Goal: Information Seeking & Learning: Learn about a topic

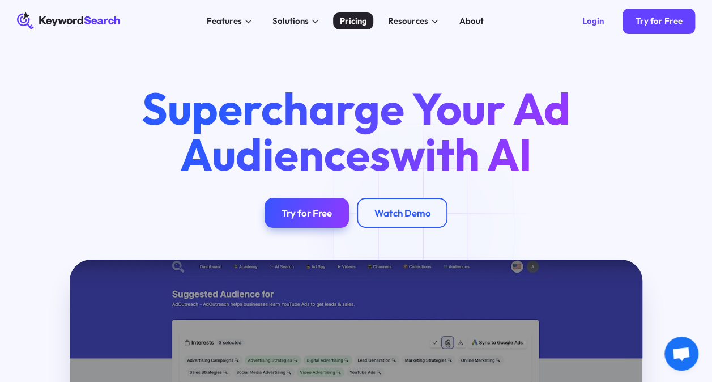
click at [346, 20] on div "Pricing" at bounding box center [353, 21] width 27 height 12
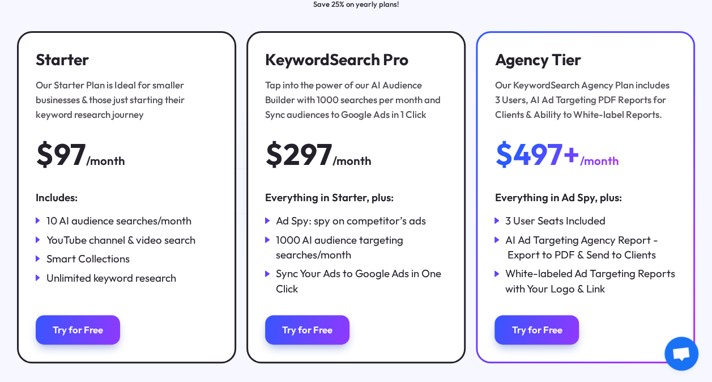
scroll to position [177, 0]
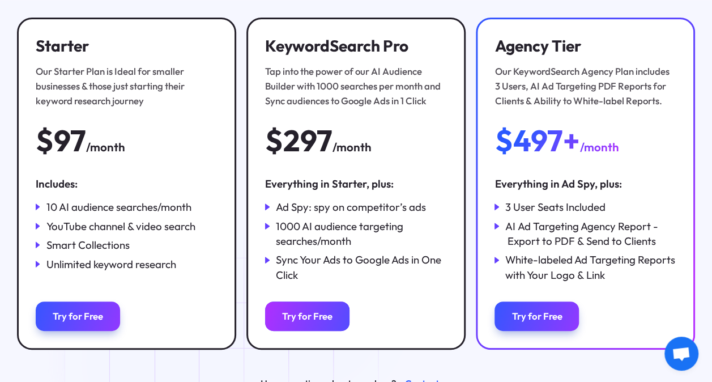
click at [312, 312] on link "Try for Free" at bounding box center [307, 315] width 84 height 29
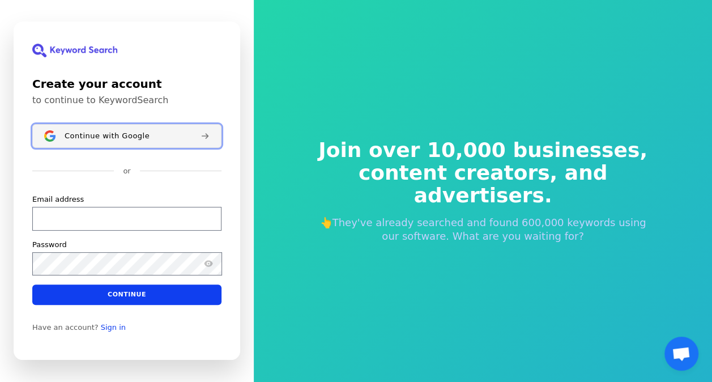
click at [101, 132] on span "Continue with Google" at bounding box center [107, 135] width 85 height 9
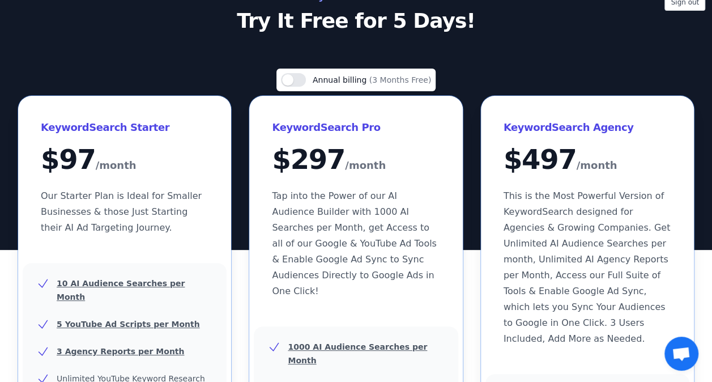
scroll to position [3, 0]
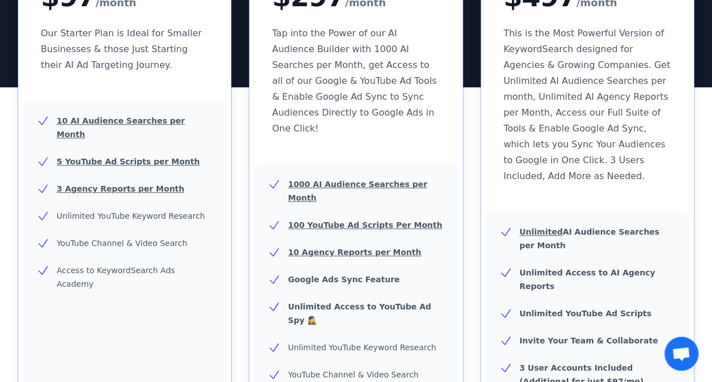
click at [347, 86] on span "Tap into the Power of our AI Audience Builder with 1000 AI Searches per Month, …" at bounding box center [354, 81] width 164 height 106
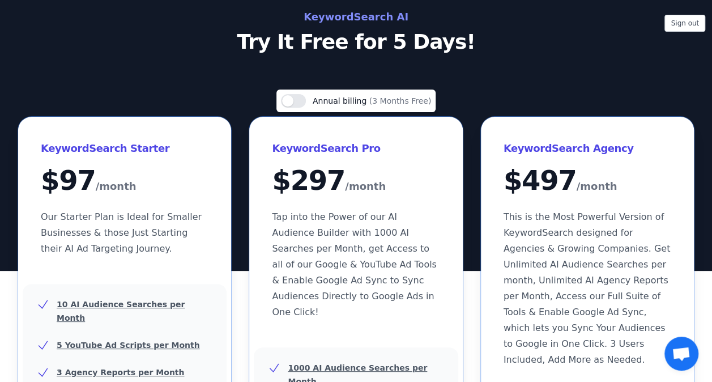
scroll to position [24, 0]
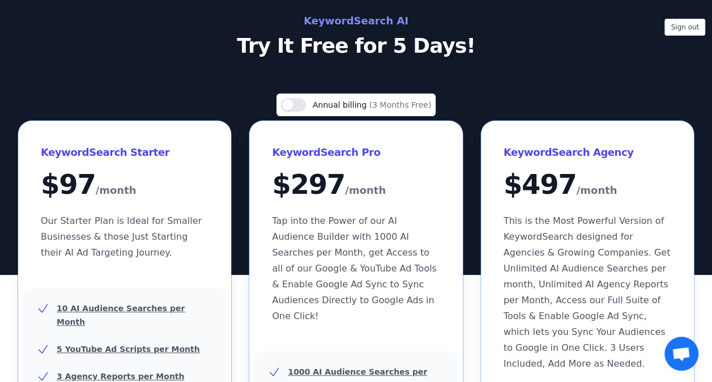
click at [316, 192] on div "$ 297 /month" at bounding box center [356, 185] width 168 height 29
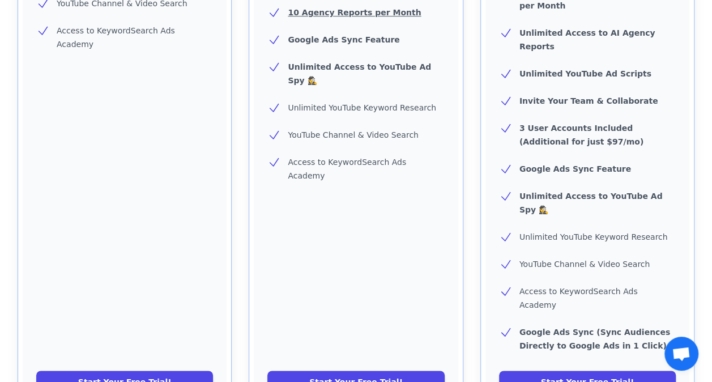
scroll to position [452, 0]
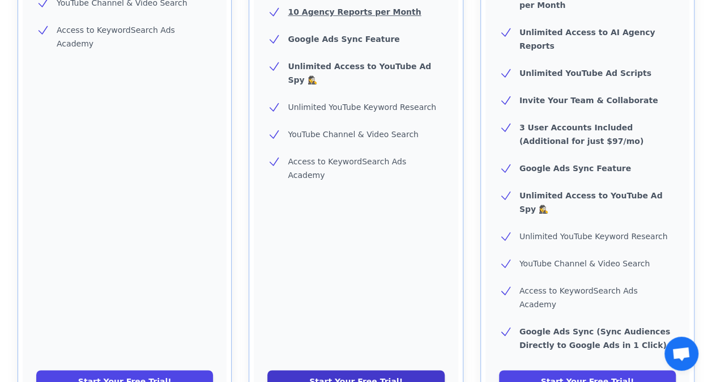
click at [341, 370] on link "Start Your Free Trial!" at bounding box center [355, 381] width 177 height 23
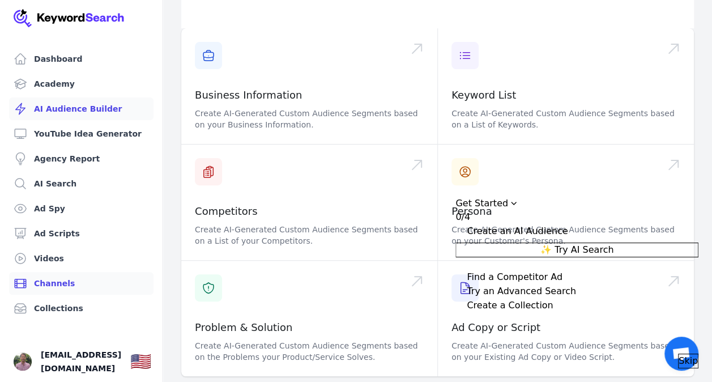
scroll to position [106, 0]
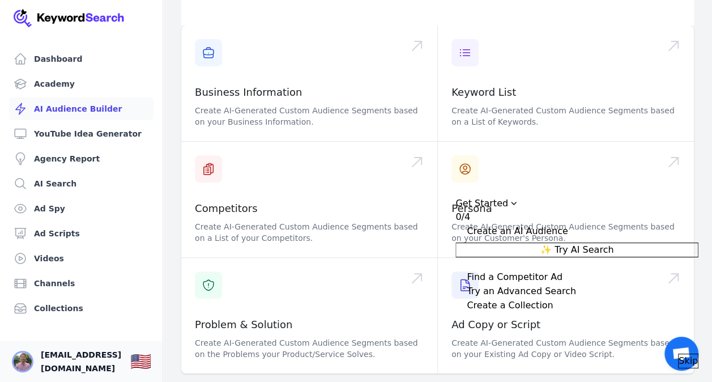
click at [25, 352] on img "Open user button" at bounding box center [23, 361] width 18 height 18
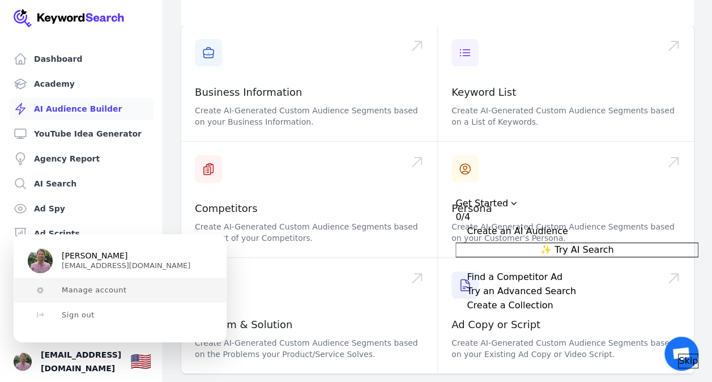
click at [81, 283] on button "Manage account" at bounding box center [120, 290] width 212 height 25
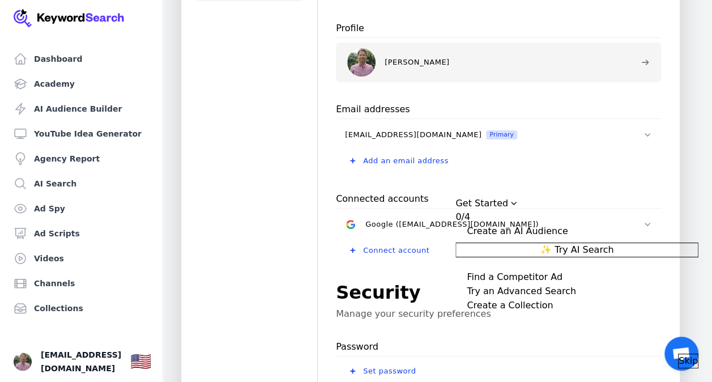
scroll to position [105, 0]
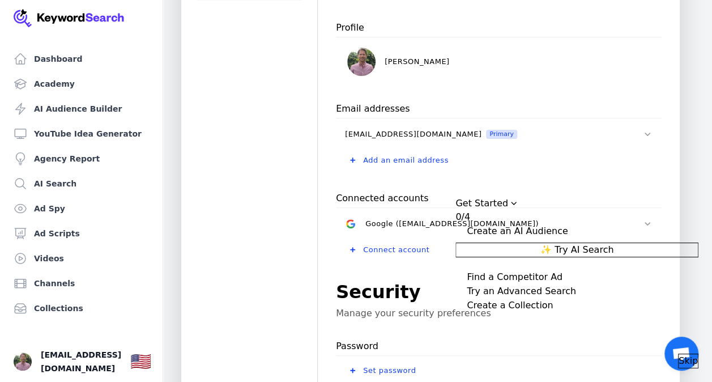
click at [679, 354] on span "Skip" at bounding box center [688, 361] width 19 height 14
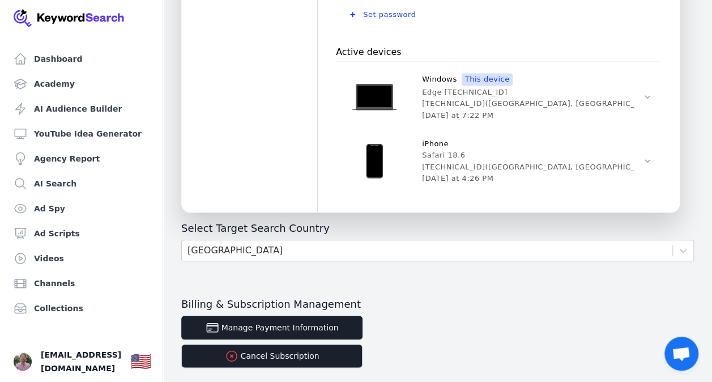
scroll to position [462, 0]
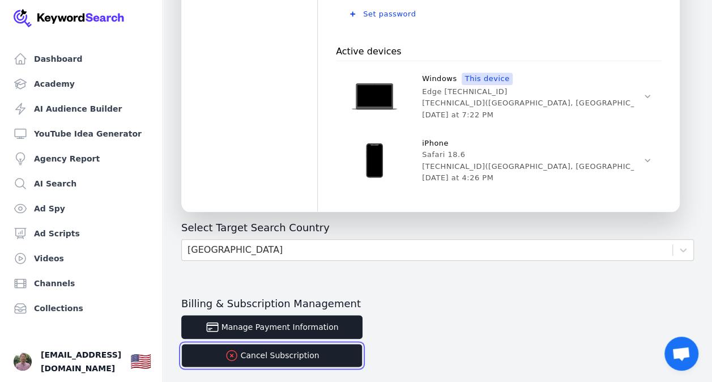
click at [279, 354] on button "Cancel Subscription" at bounding box center [271, 355] width 181 height 24
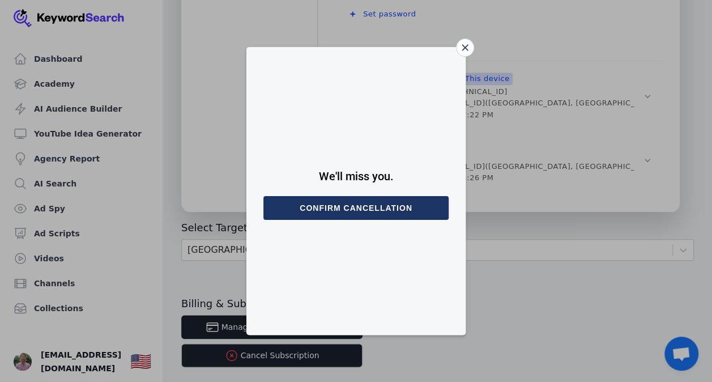
click at [460, 52] on div "Close" at bounding box center [465, 48] width 18 height 18
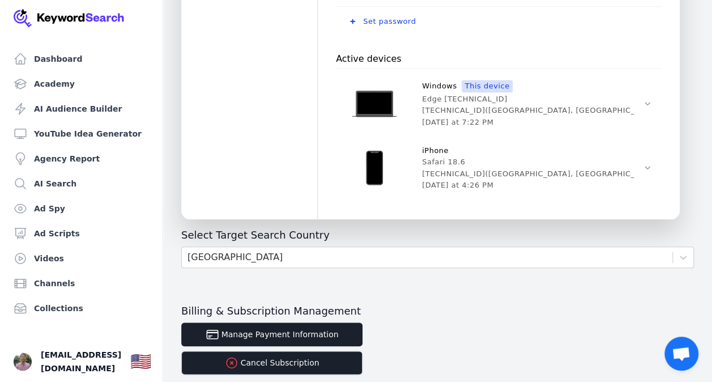
scroll to position [513, 0]
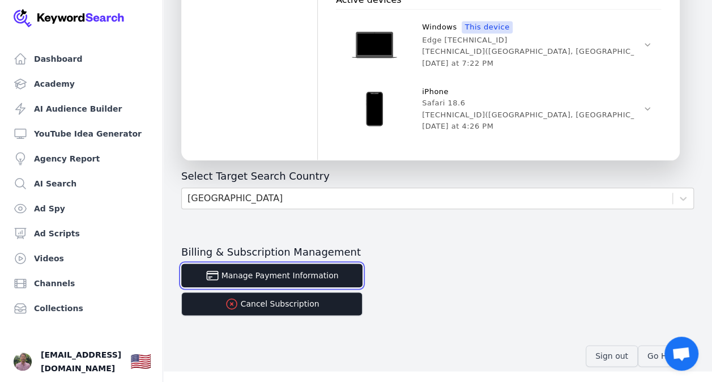
click at [308, 275] on button "Manage Payment Information" at bounding box center [271, 275] width 181 height 24
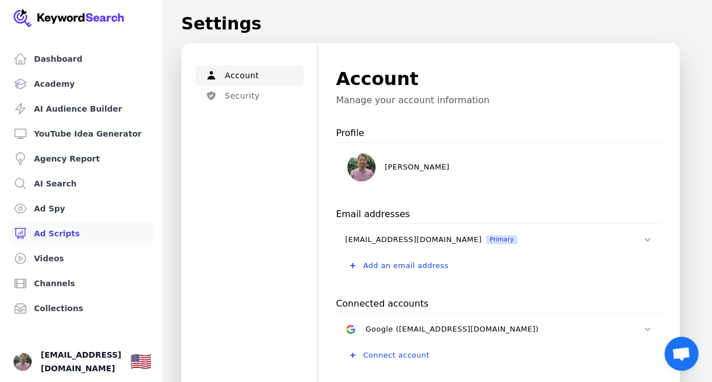
click at [53, 226] on link "Ad Scripts" at bounding box center [81, 233] width 144 height 23
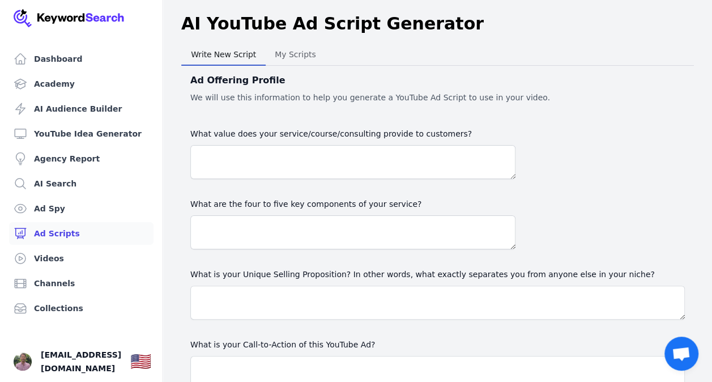
click at [287, 66] on div "Ad Offering Profile We will use this information to help you generate a YouTube…" at bounding box center [437, 260] width 513 height 389
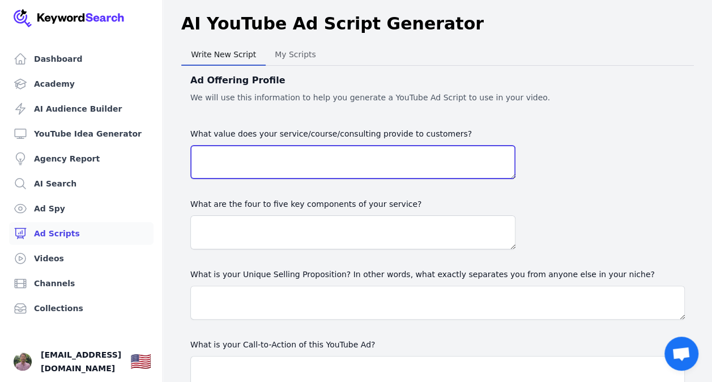
click at [306, 155] on textarea "What value does your service/course/consulting provide to customers?" at bounding box center [352, 162] width 325 height 34
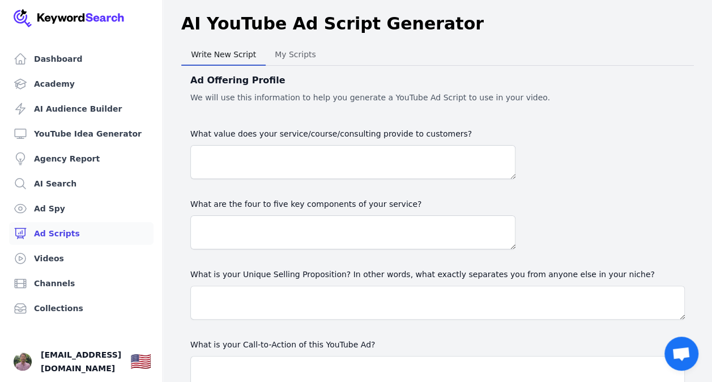
click at [462, 131] on label "What value does your service/course/consulting provide to customers?" at bounding box center [352, 134] width 325 height 14
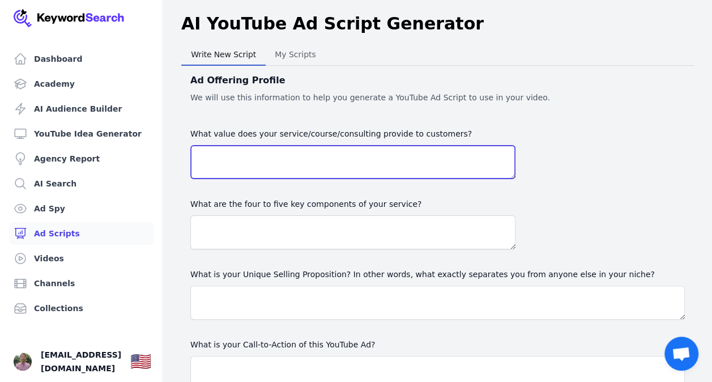
click at [462, 145] on textarea "What value does your service/course/consulting provide to customers?" at bounding box center [352, 162] width 325 height 34
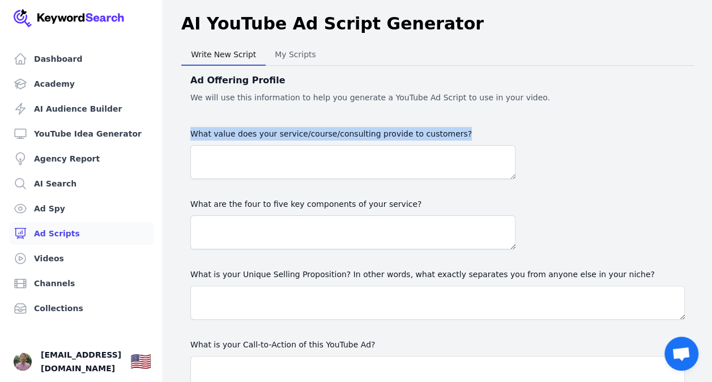
drag, startPoint x: 457, startPoint y: 131, endPoint x: 192, endPoint y: 134, distance: 264.7
click at [192, 134] on label "What value does your service/course/consulting provide to customers?" at bounding box center [352, 134] width 325 height 14
copy label "What value does your service/course/consulting provide to customers?"
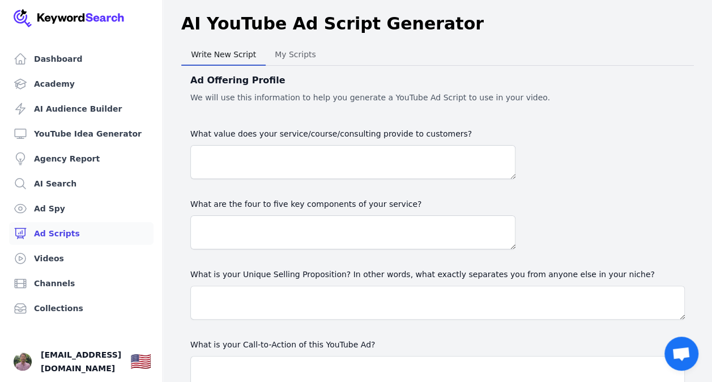
click at [408, 201] on label "What are the four to five key components of your service?" at bounding box center [352, 204] width 325 height 14
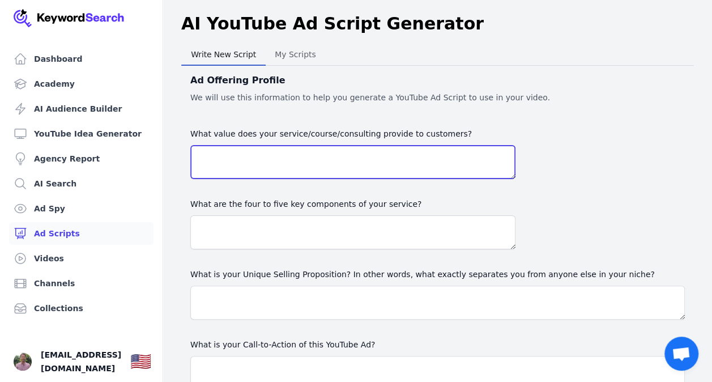
click at [408, 179] on textarea "What value does your service/course/consulting provide to customers?" at bounding box center [352, 162] width 325 height 34
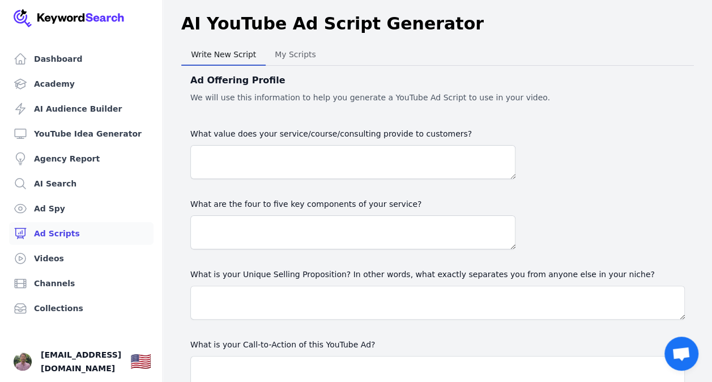
click at [408, 201] on label "What are the four to five key components of your service?" at bounding box center [352, 204] width 325 height 14
click at [408, 179] on textarea "What value does your service/course/consulting provide to customers?" at bounding box center [352, 162] width 325 height 34
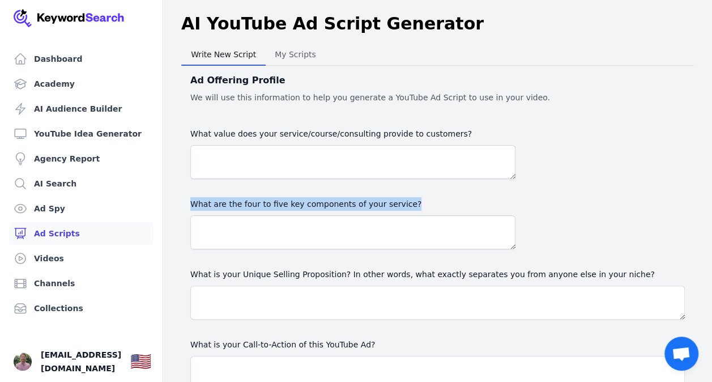
click at [408, 201] on label "What are the four to five key components of your service?" at bounding box center [352, 204] width 325 height 14
click at [408, 179] on textarea "What value does your service/course/consulting provide to customers?" at bounding box center [352, 162] width 325 height 34
copy label "What are the four to five key components of your service?"
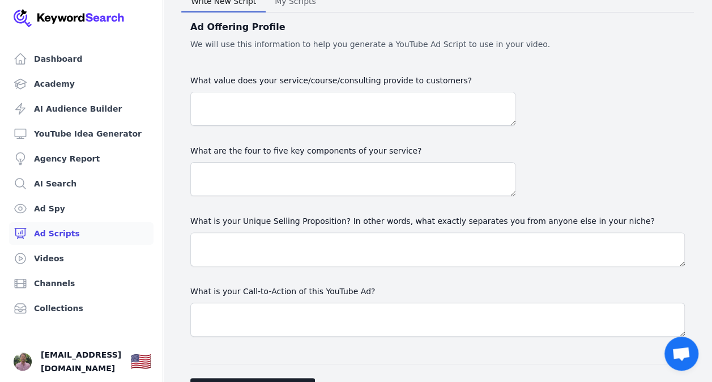
click at [343, 219] on label "What is your Unique Selling Proposition? In other words, what exactly separates…" at bounding box center [437, 221] width 495 height 14
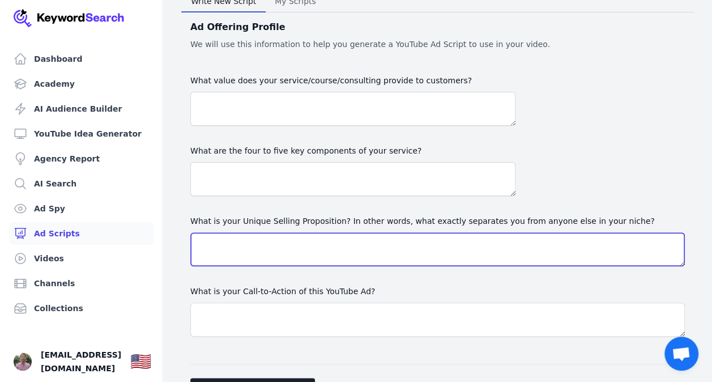
click at [343, 232] on textarea "What is your Unique Selling Proposition? In other words, what exactly separates…" at bounding box center [437, 249] width 495 height 34
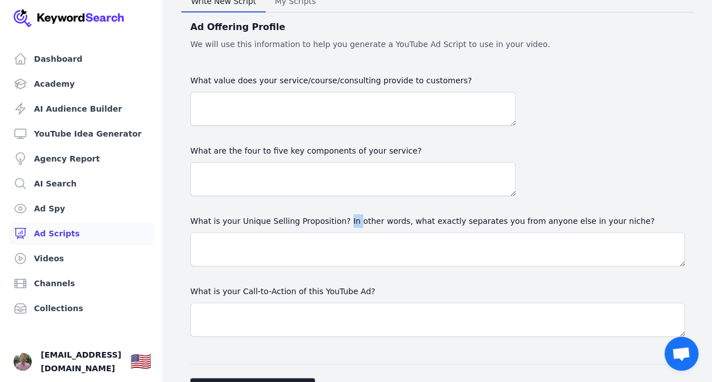
click at [343, 219] on label "What is your Unique Selling Proposition? In other words, what exactly separates…" at bounding box center [437, 221] width 495 height 14
click at [343, 232] on textarea "What is your Unique Selling Proposition? In other words, what exactly separates…" at bounding box center [437, 249] width 495 height 34
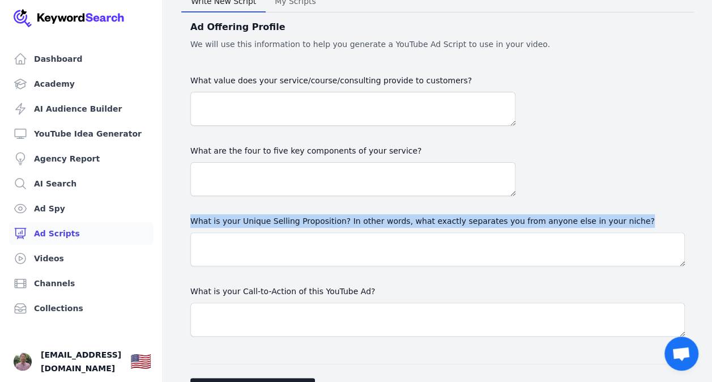
click at [343, 219] on label "What is your Unique Selling Proposition? In other words, what exactly separates…" at bounding box center [437, 221] width 495 height 14
click at [343, 232] on textarea "What is your Unique Selling Proposition? In other words, what exactly separates…" at bounding box center [437, 249] width 495 height 34
copy label "What is your Unique Selling Proposition? In other words, what exactly separates…"
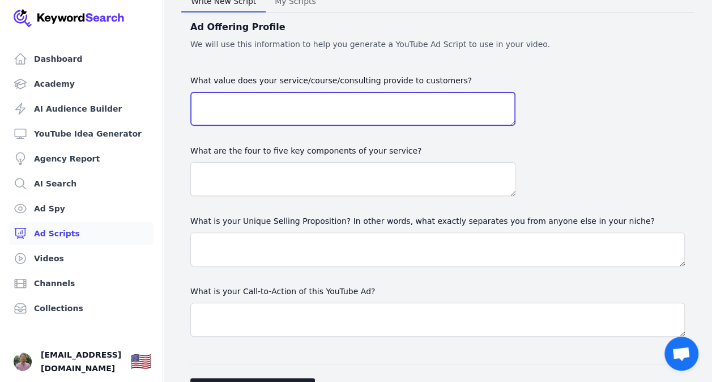
click at [224, 106] on textarea "What value does your service/course/consulting provide to customers?" at bounding box center [352, 109] width 325 height 34
paste textarea "The Week-Long Wellness Mindset Journey provides yo-yo dieters with a transforma…"
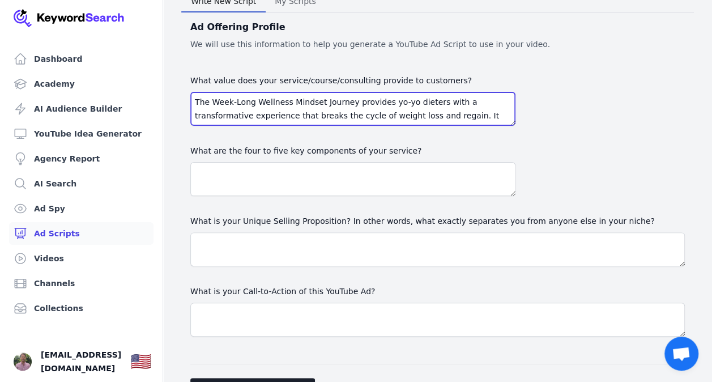
scroll to position [227, 0]
type textarea "The Week-Long Wellness Mindset Journey provides yo-yo dieters with a transforma…"
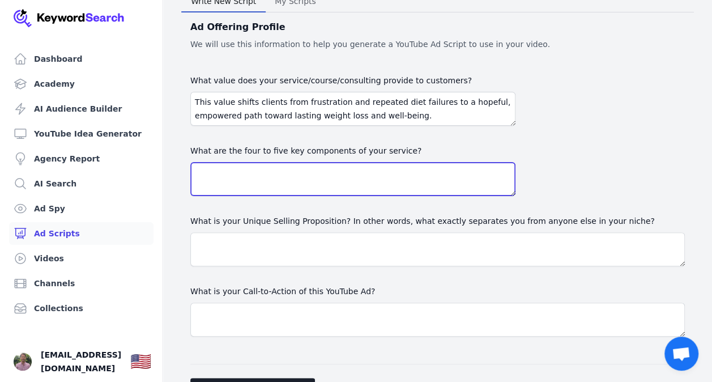
click at [214, 169] on textarea at bounding box center [352, 179] width 325 height 34
paste textarea "1. **Daily Mindset Exercises**: Seven days of guided tasks (e.g., affirmations,…"
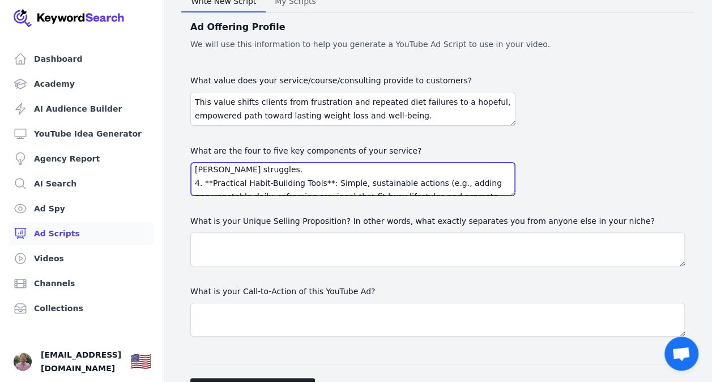
scroll to position [60, 0]
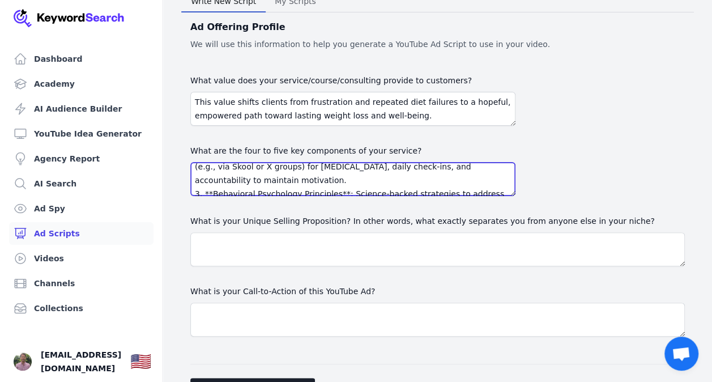
type textarea "1. **Daily Mindset Exercises**: Seven days of guided tasks (e.g., affirmations,…"
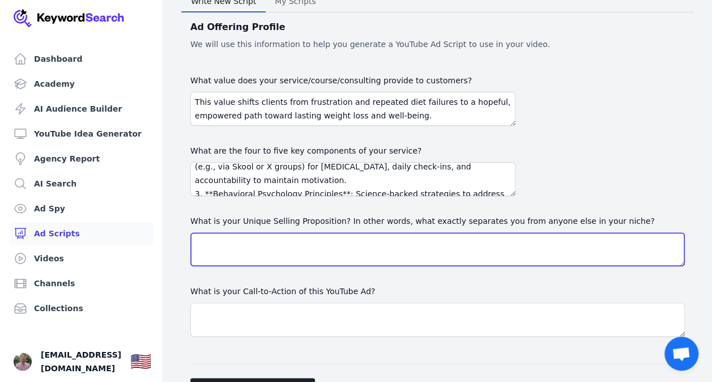
click at [250, 249] on textarea "What is your Unique Selling Proposition? In other words, what exactly separates…" at bounding box center [437, 249] width 495 height 34
click at [251, 237] on textarea "What is your Unique Selling Proposition? In other words, what exactly separates…" at bounding box center [437, 249] width 495 height 34
paste textarea "The Week-Long Wellness Mindset Journey stands out in the weight loss niche by f…"
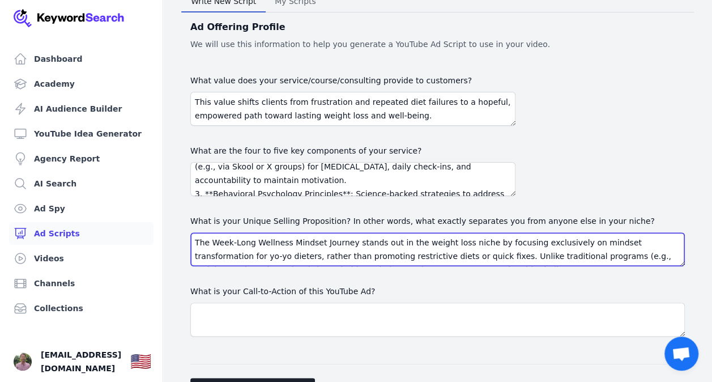
scroll to position [104, 0]
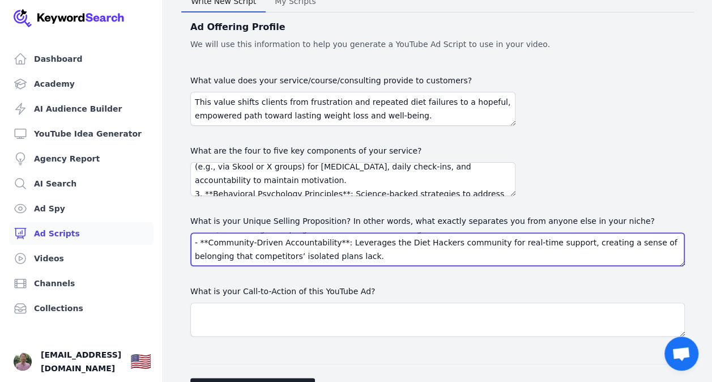
type textarea "The Week-Long Wellness Mindset Journey stands out in the weight loss niche by f…"
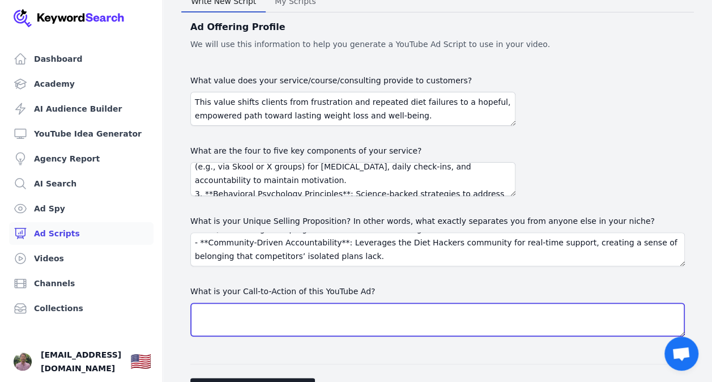
click at [262, 320] on textarea "What is your Call-to-Action of this YouTube Ad?" at bounding box center [437, 320] width 495 height 34
paste textarea "Sign up for the FREE Week-Long Wellness Mindset Journey today! Click the link b…"
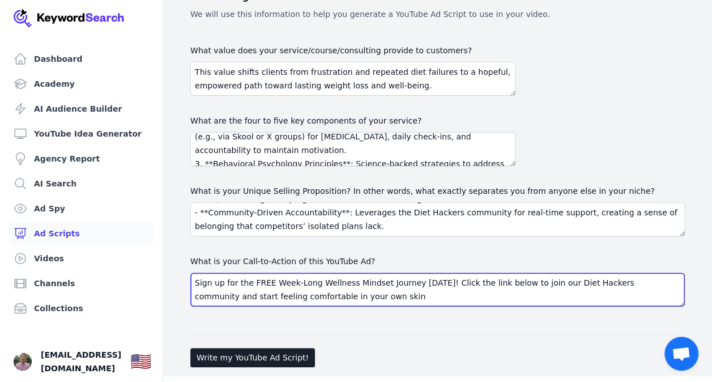
scroll to position [91, 0]
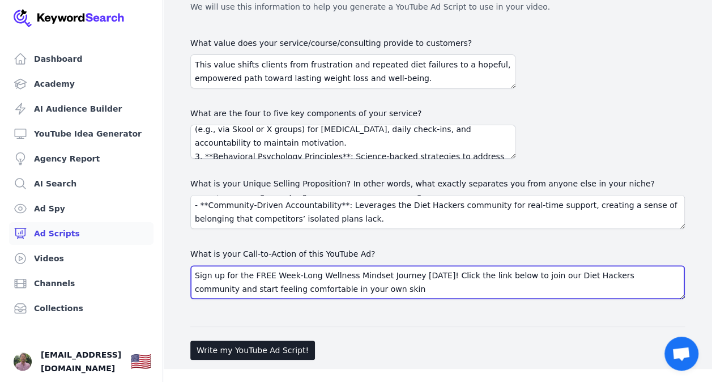
type textarea "Sign up for the FREE Week-Long Wellness Mindset Journey today! Click the link b…"
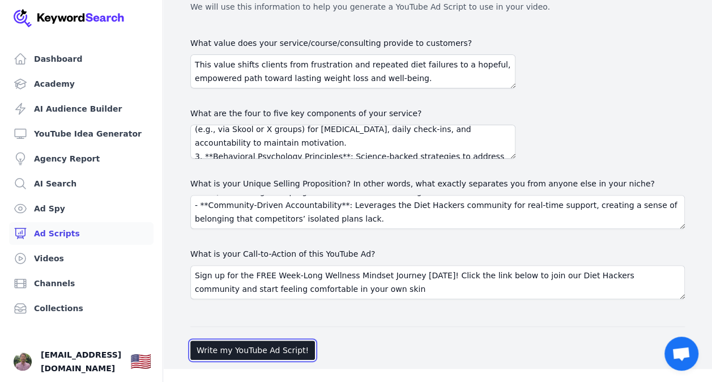
click at [278, 346] on button "Write my YouTube Ad Script!" at bounding box center [252, 350] width 125 height 19
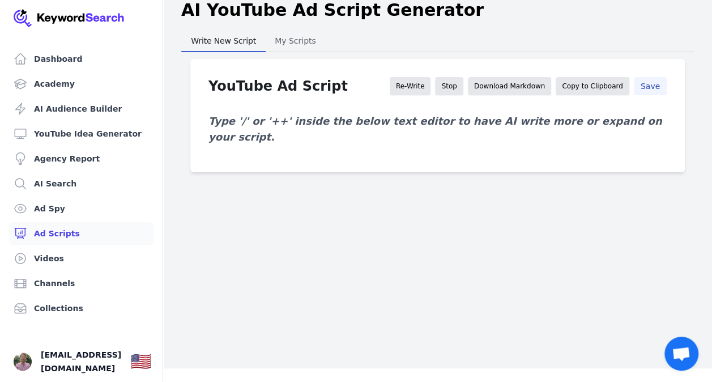
scroll to position [0, 0]
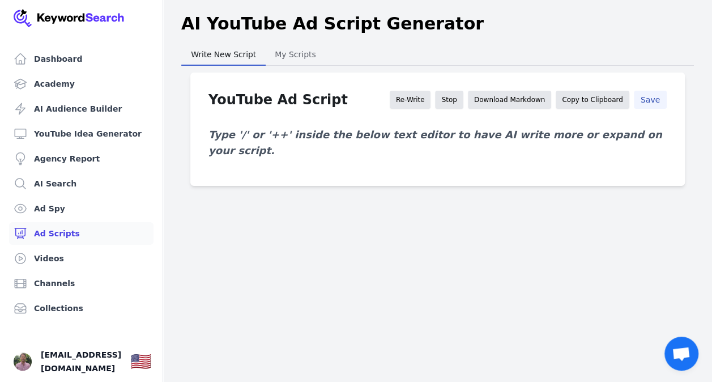
click at [640, 102] on button "Save" at bounding box center [650, 100] width 33 height 18
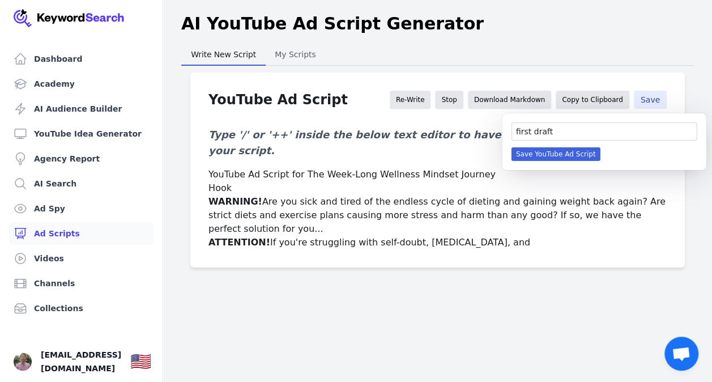
type input "first draft"
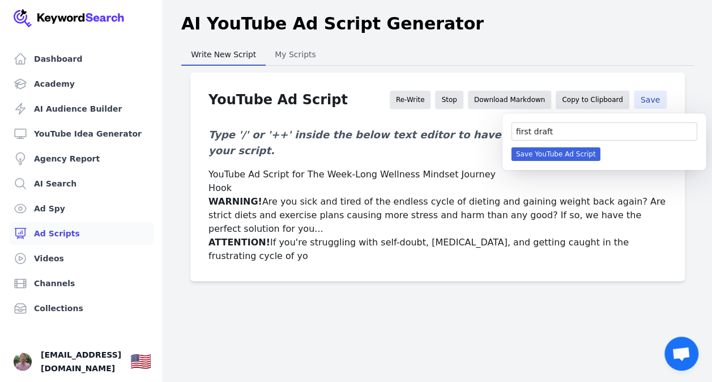
click at [570, 150] on button "Save YouTube Ad Script" at bounding box center [556, 154] width 89 height 14
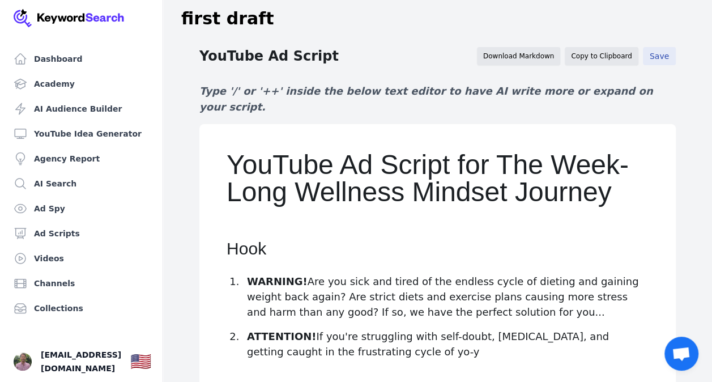
scroll to position [30, 0]
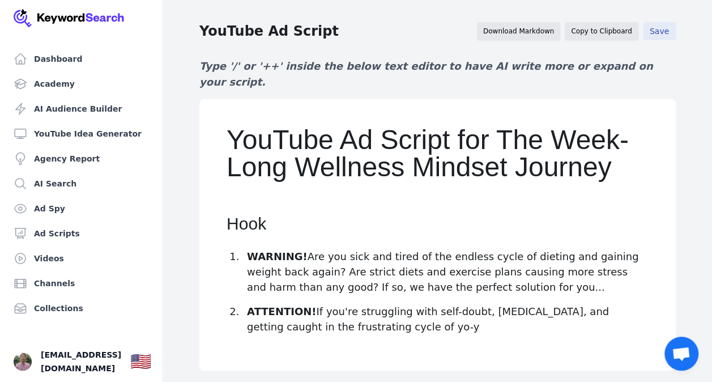
click at [657, 31] on button "Save" at bounding box center [659, 31] width 33 height 18
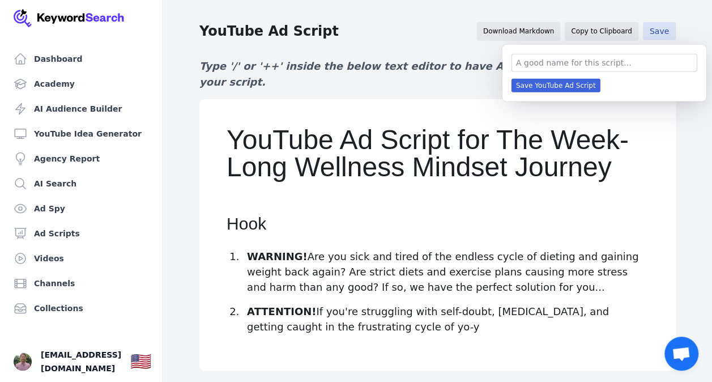
click at [459, 33] on div "YouTube Ad Script Download Markdown Copy to Clipboard Save" at bounding box center [437, 31] width 477 height 18
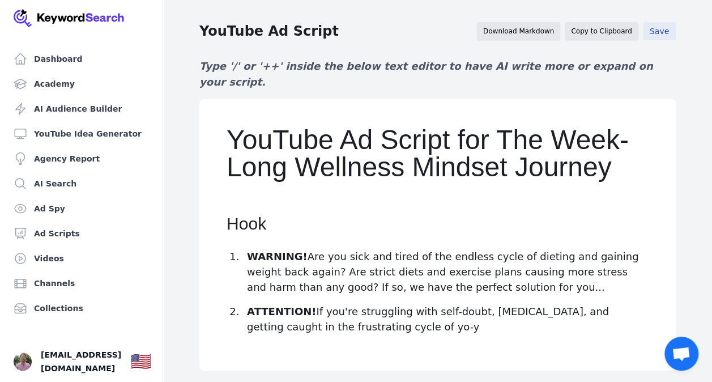
scroll to position [0, 0]
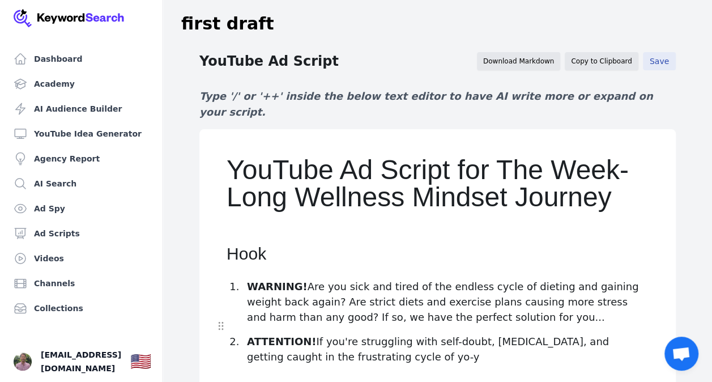
click at [427, 340] on p "ATTENTION! If you're struggling with self-doubt, emotional eating, and getting …" at bounding box center [448, 349] width 402 height 31
click at [51, 238] on link "Ad Scripts" at bounding box center [81, 233] width 144 height 23
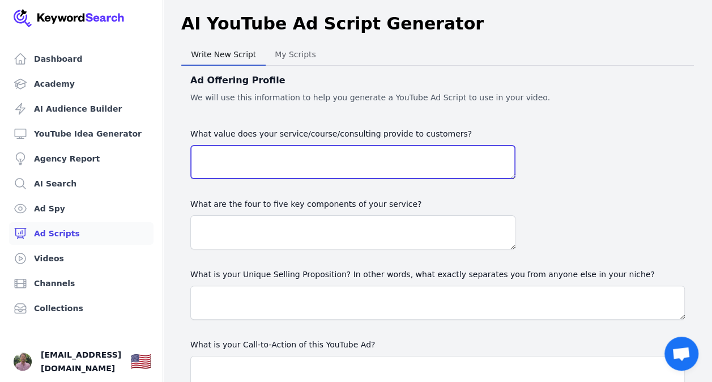
click at [225, 158] on textarea "What value does your service/course/consulting provide to customers?" at bounding box center [352, 162] width 325 height 34
click at [211, 156] on textarea "What value does your service/course/consulting provide to customers?" at bounding box center [352, 162] width 325 height 34
paste textarea "The Week-Long Wellness Mindset Journey provides yo-yo dieters with a transforma…"
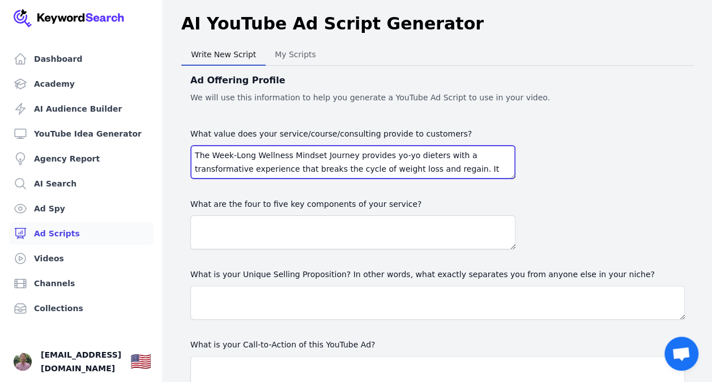
scroll to position [199, 0]
type textarea "The Week-Long Wellness Mindset Journey provides yo-yo dieters with a transforma…"
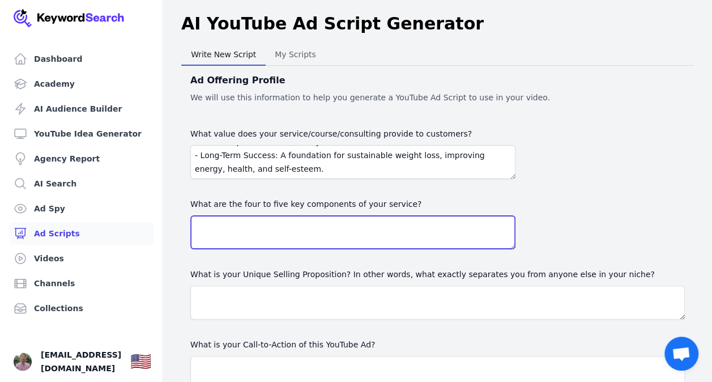
click at [215, 219] on textarea at bounding box center [352, 232] width 325 height 34
paste textarea "1. **Daily Mindset Exercises**: Seven days of guided tasks (e.g., affirmations,…"
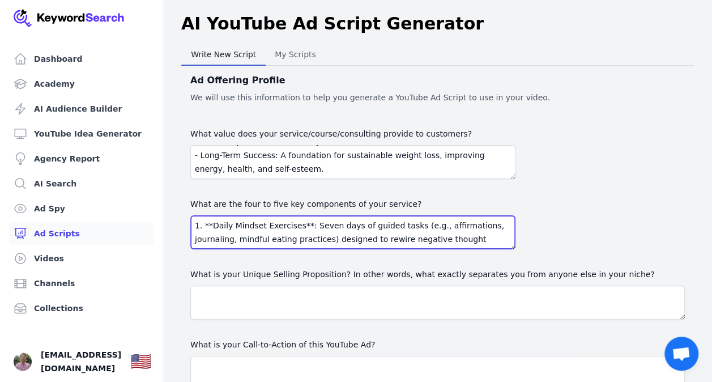
scroll to position [186, 0]
type textarea "1. **Daily Mindset Exercises**: Seven days of guided tasks (e.g., affirmations,…"
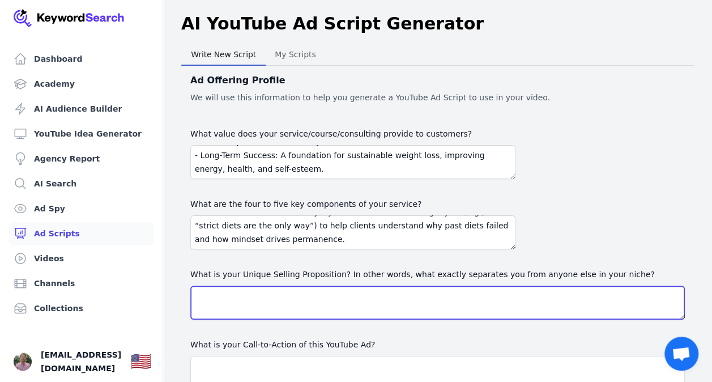
click at [235, 288] on textarea "What is your Unique Selling Proposition? In other words, what exactly separates…" at bounding box center [437, 303] width 495 height 34
click at [245, 305] on textarea "What is your Unique Selling Proposition? In other words, what exactly separates…" at bounding box center [437, 303] width 495 height 34
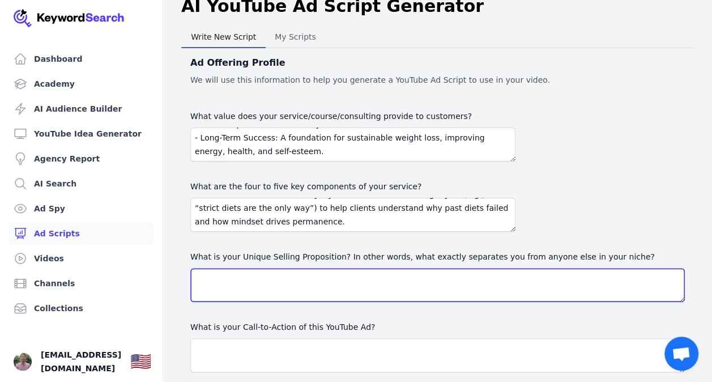
scroll to position [19, 0]
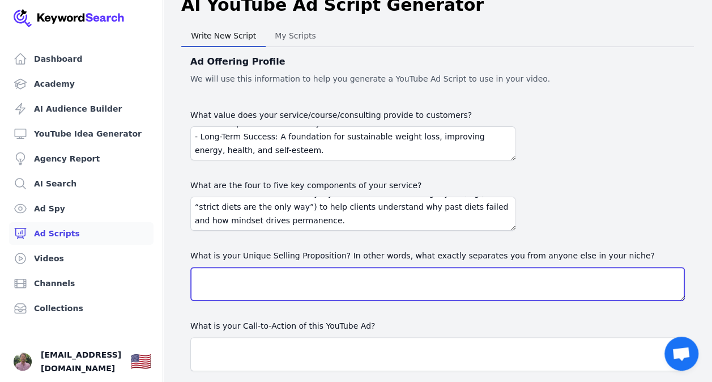
paste textarea "The Week-Long Wellness Mindset Journey stands out in the weight loss niche by f…"
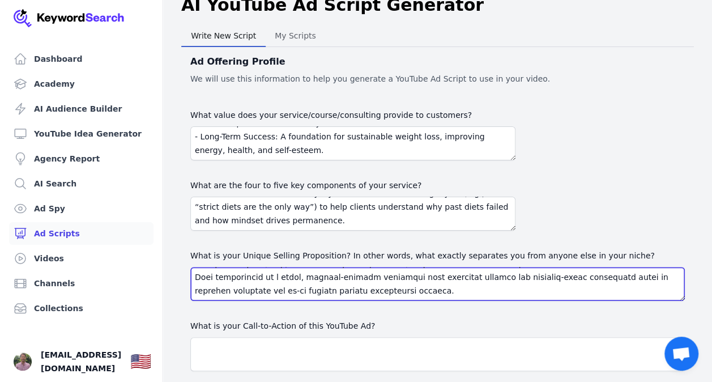
scroll to position [151, 0]
type textarea "The Week-Long Wellness Mindset Journey stands out in the weight loss niche by f…"
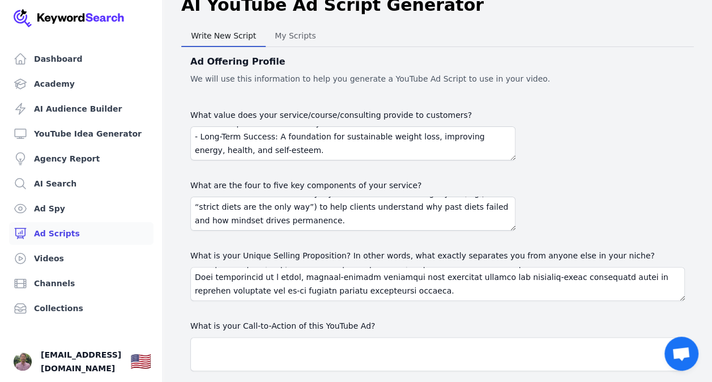
click at [272, 335] on div "What is your Call-to-Action of this YouTube Ad?" at bounding box center [437, 345] width 495 height 52
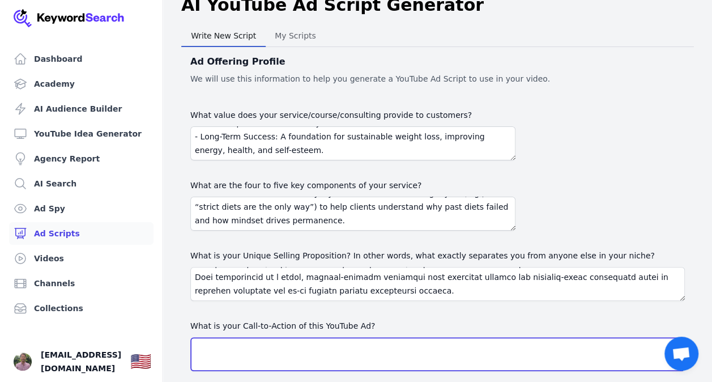
click at [266, 341] on textarea "What is your Call-to-Action of this YouTube Ad?" at bounding box center [437, 354] width 495 height 34
click at [238, 341] on textarea "What is your Call-to-Action of this YouTube Ad?" at bounding box center [437, 354] width 495 height 34
paste textarea "Sign up for the FREE Week-Long Wellness Mindset Journey today! Click the link b…"
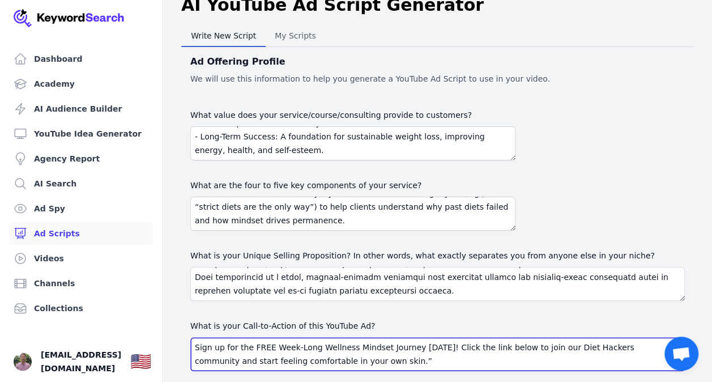
scroll to position [9, 0]
click at [367, 348] on textarea "Sign up for the FREE Week-Long Wellness Mindset Journey today! Click the link b…" at bounding box center [437, 354] width 495 height 34
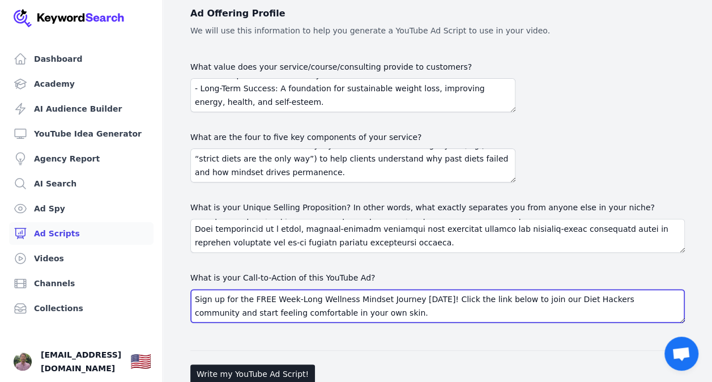
scroll to position [0, 0]
type textarea "Sign up for the FREE Week-Long Wellness Mindset Journey today! Click the link b…"
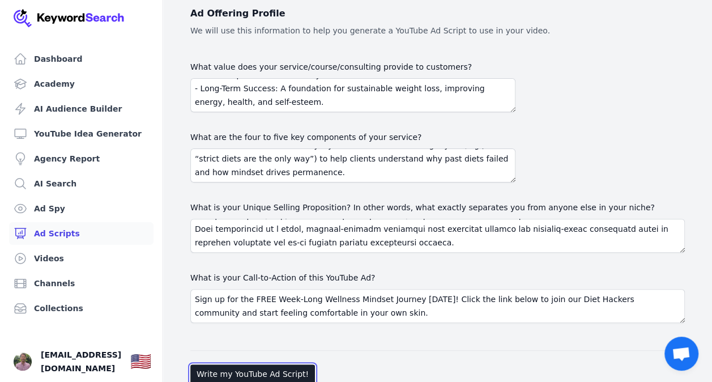
click at [270, 368] on button "Write my YouTube Ad Script!" at bounding box center [252, 373] width 125 height 19
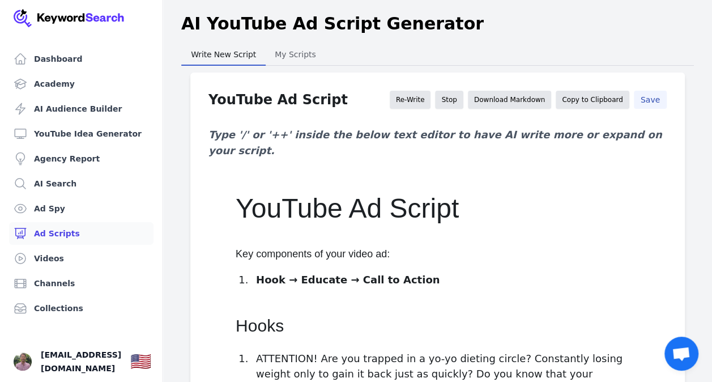
click at [648, 102] on button "Save" at bounding box center [650, 100] width 33 height 18
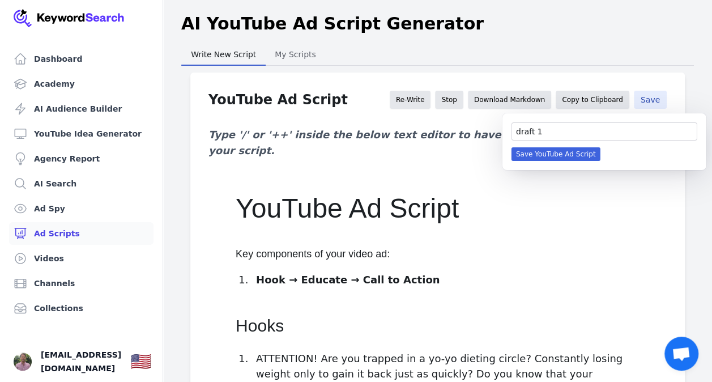
type input "draft 1"
click at [573, 155] on button "Save YouTube Ad Script" at bounding box center [556, 154] width 89 height 14
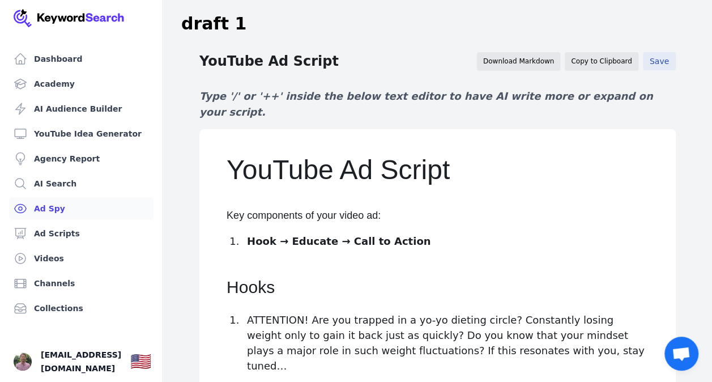
click at [50, 200] on link "Ad Spy" at bounding box center [81, 208] width 144 height 23
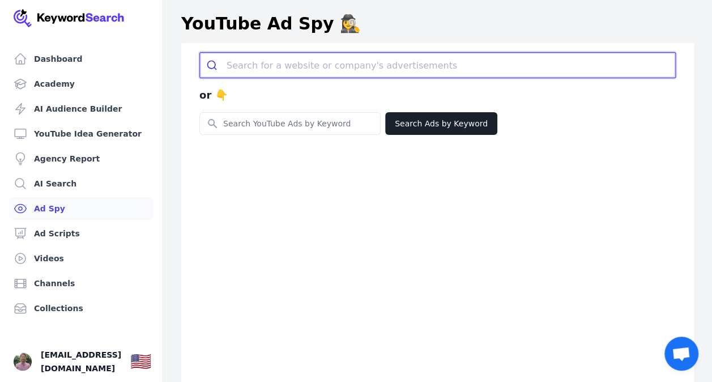
click at [266, 64] on input "search" at bounding box center [451, 65] width 449 height 25
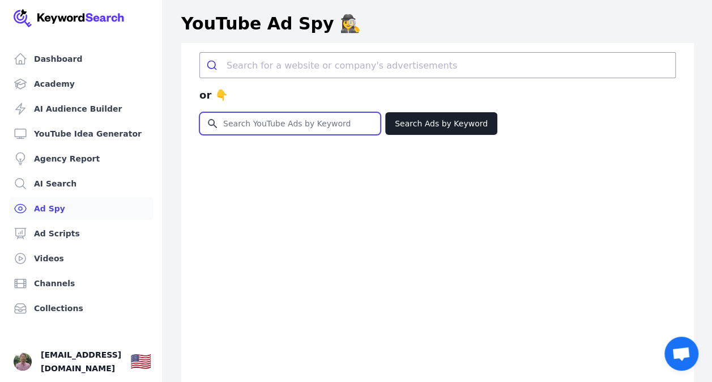
click at [300, 126] on input "Search for YouTube Keywords" at bounding box center [290, 124] width 180 height 22
type input "weight loss"
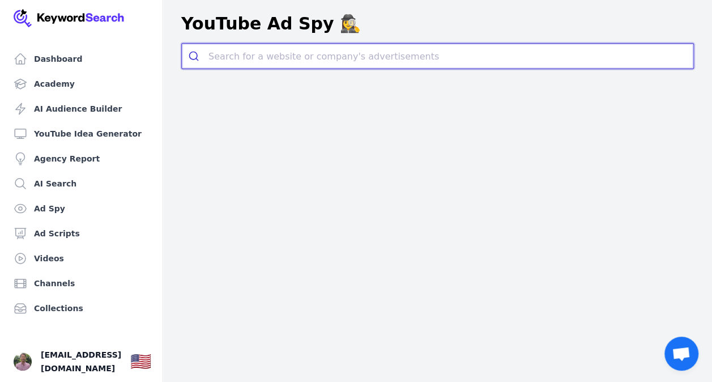
click at [271, 57] on input "search" at bounding box center [451, 56] width 485 height 25
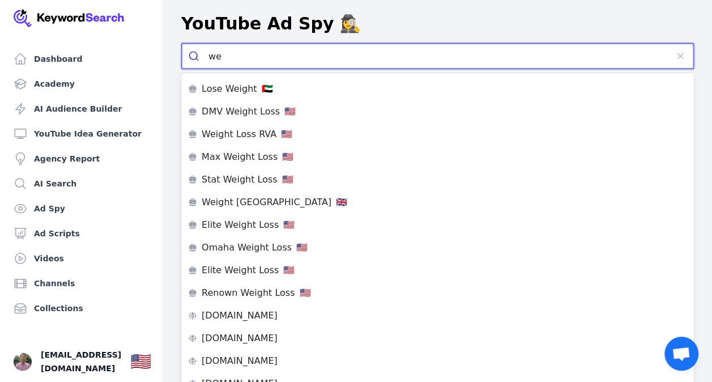
type input "w"
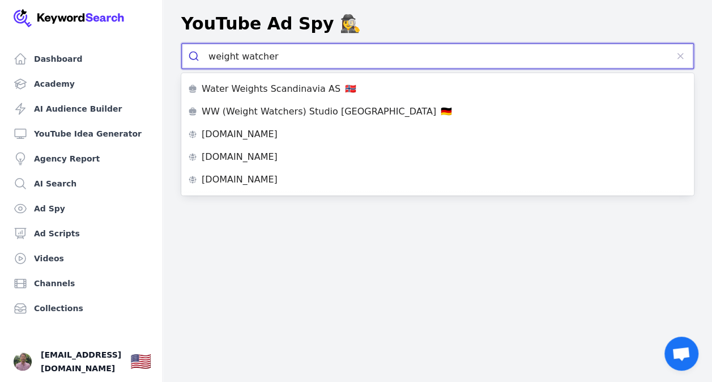
type input "weight watchers"
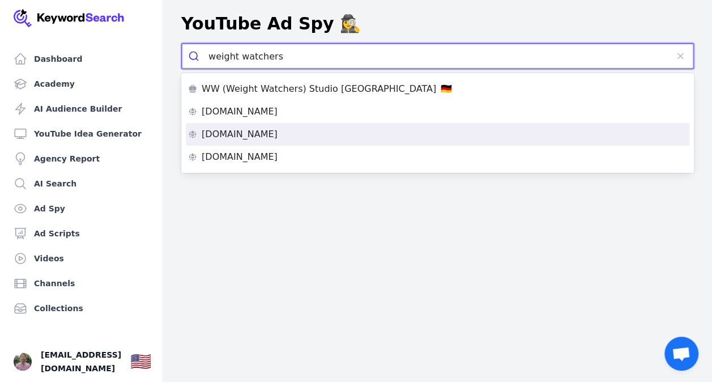
click at [260, 134] on p "[DOMAIN_NAME]" at bounding box center [240, 134] width 76 height 9
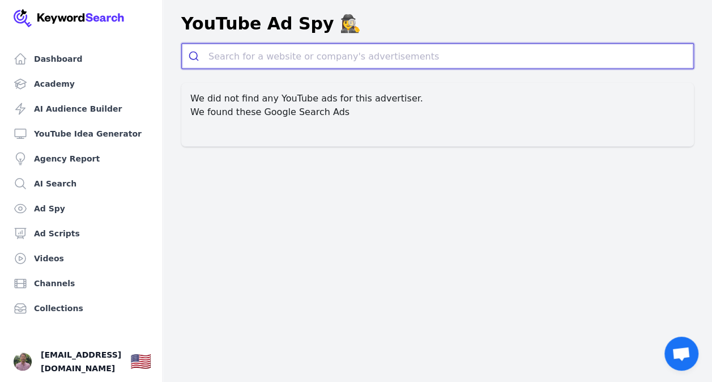
click at [272, 48] on input "search" at bounding box center [451, 56] width 485 height 25
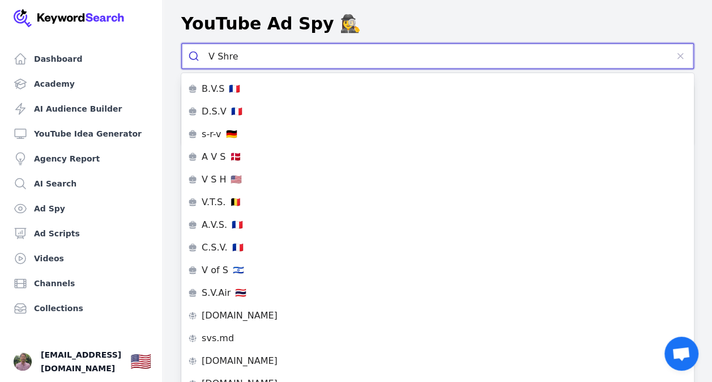
type input "V Shred"
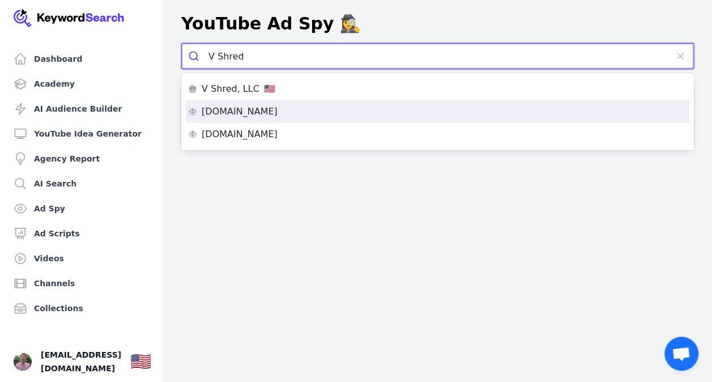
click at [229, 109] on p "vshred.com" at bounding box center [240, 111] width 76 height 9
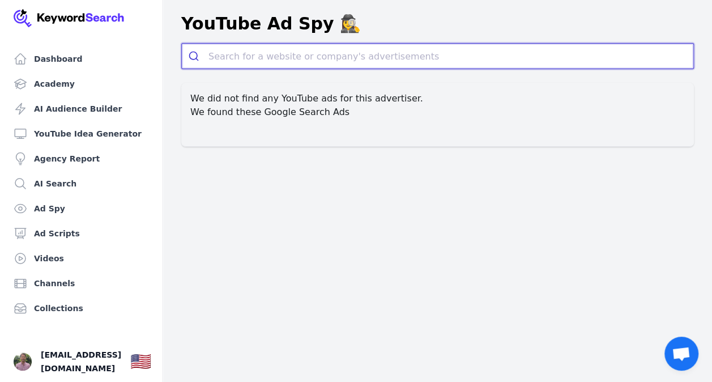
click at [254, 58] on input "search" at bounding box center [451, 56] width 485 height 25
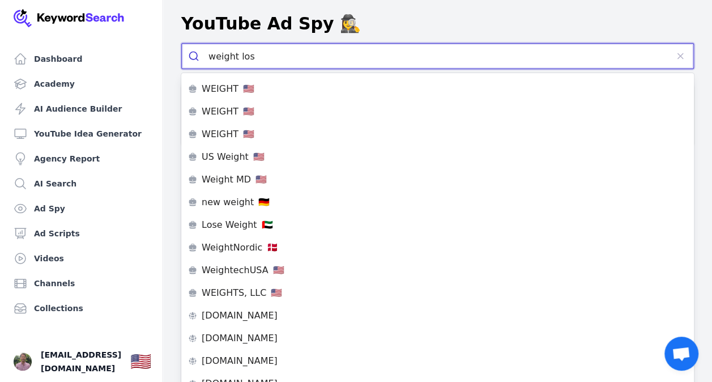
type input "weight loss"
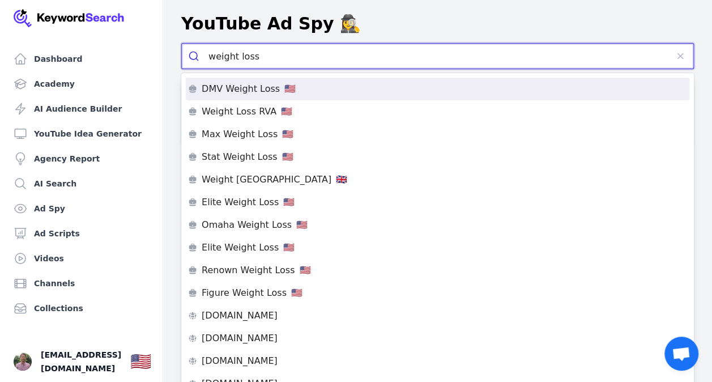
scroll to position [12, 0]
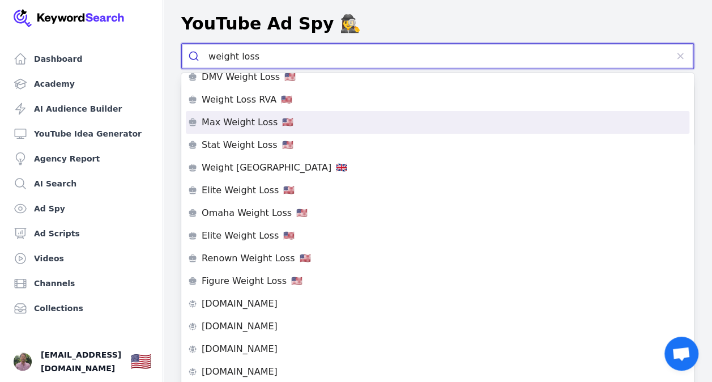
click at [250, 119] on p "Max Weight Loss" at bounding box center [240, 122] width 76 height 9
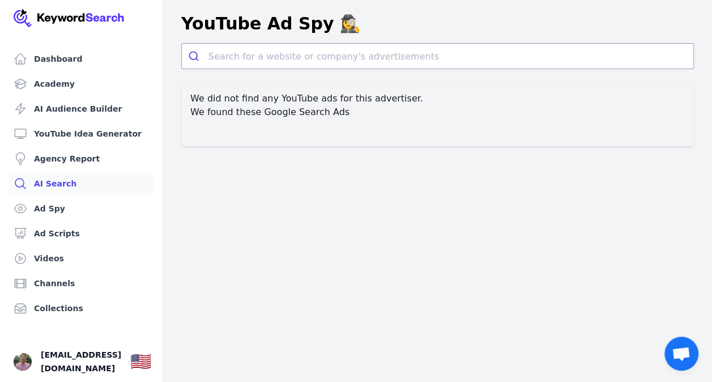
click at [58, 178] on link "AI Search" at bounding box center [81, 183] width 144 height 23
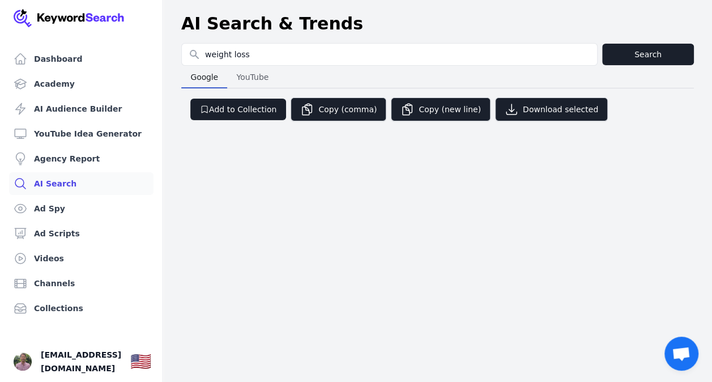
type input "weight loss"
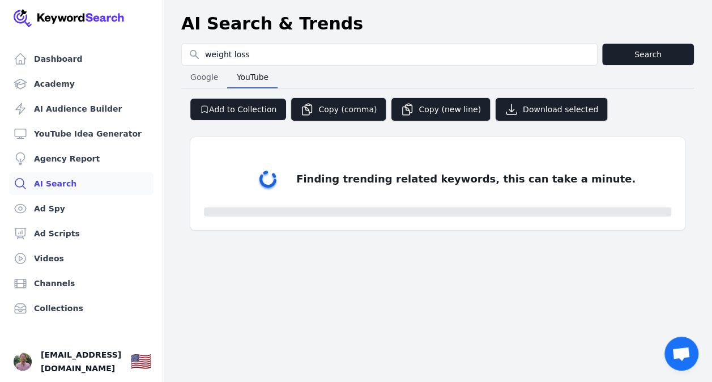
click at [244, 76] on span "YouTube" at bounding box center [252, 77] width 41 height 16
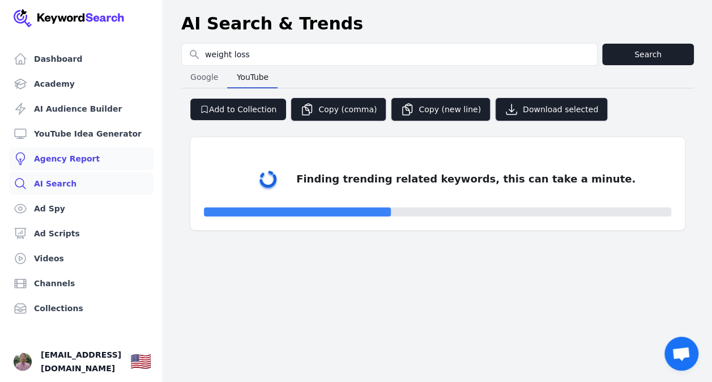
select select "50"
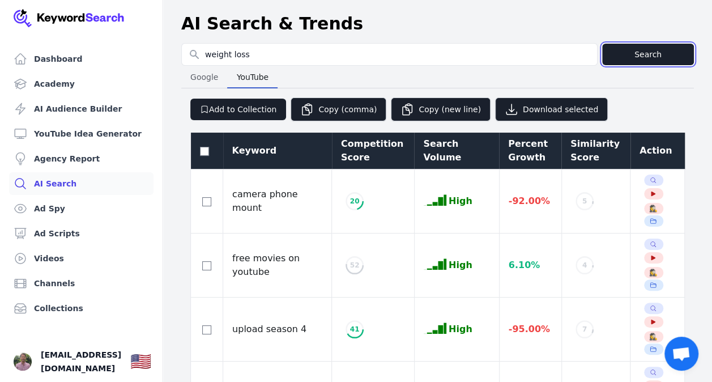
click at [642, 54] on button "Search" at bounding box center [648, 55] width 92 height 22
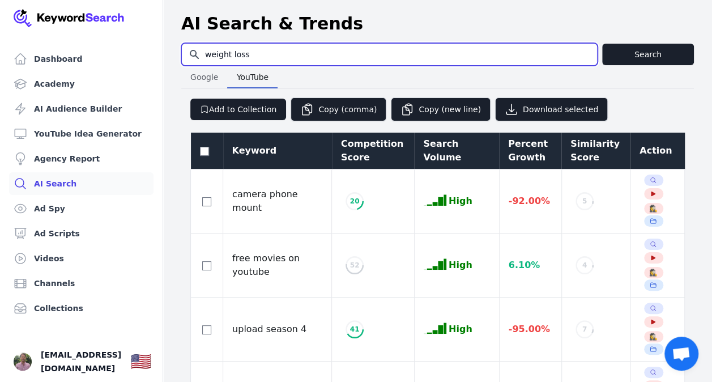
click at [278, 55] on input "weight loss" at bounding box center [389, 55] width 415 height 22
type input "lose body fat"
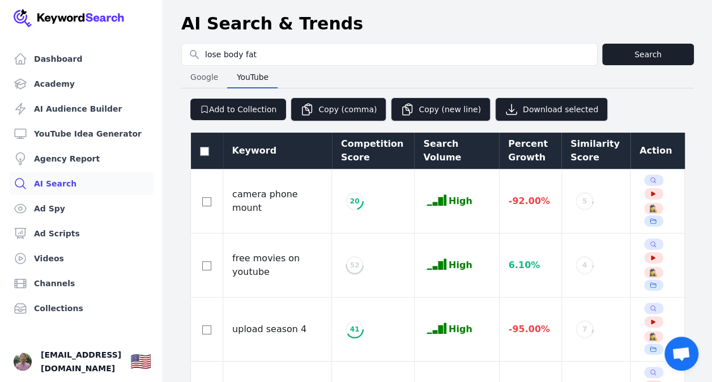
click at [626, 40] on header "AI Search & Trends" at bounding box center [437, 24] width 549 height 39
click at [626, 42] on header "AI Search & Trends" at bounding box center [437, 24] width 549 height 39
click at [621, 49] on button "Search" at bounding box center [648, 55] width 92 height 22
click at [53, 287] on link "Channels" at bounding box center [81, 283] width 144 height 23
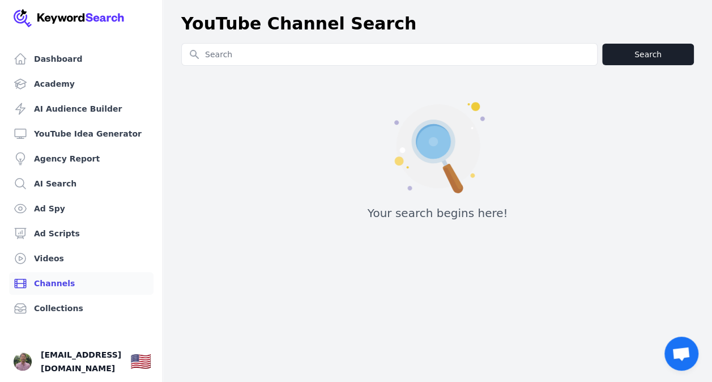
click at [279, 57] on input "Search for YouTube Keywords" at bounding box center [389, 55] width 415 height 22
type input "weight loss"
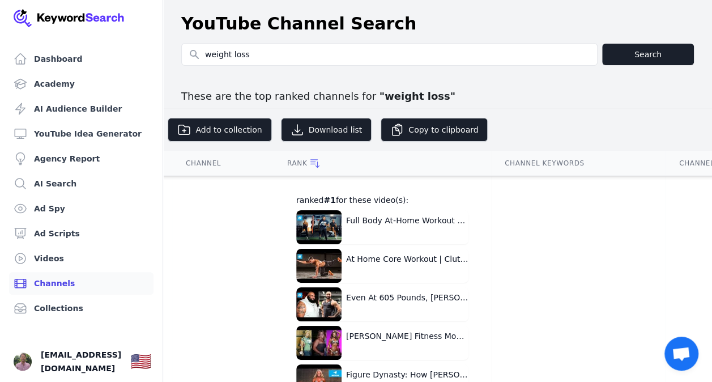
scroll to position [0, 68]
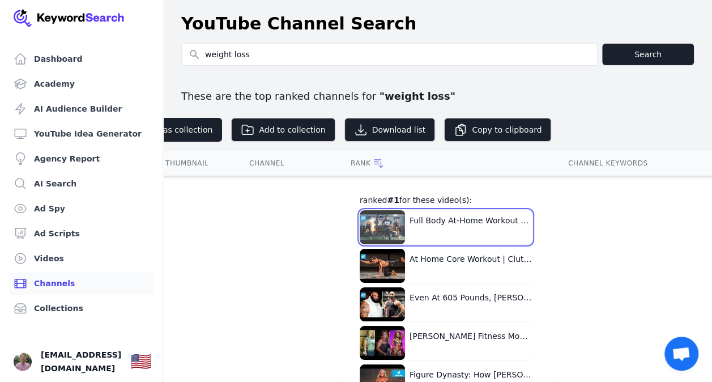
click at [418, 224] on button "Full Body At-Home Workout with No Equipment | Bodyright by Reg" at bounding box center [446, 227] width 172 height 34
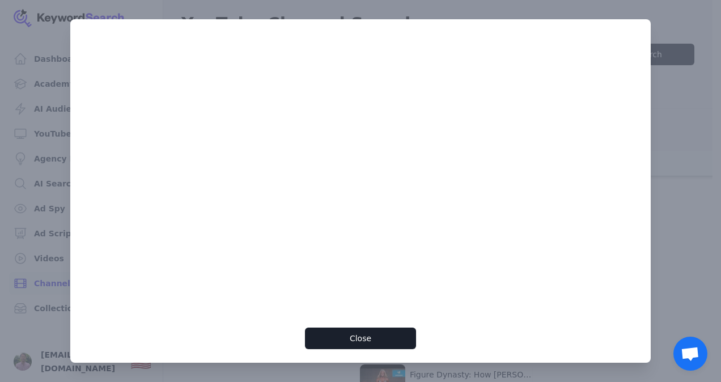
click at [667, 94] on div at bounding box center [360, 191] width 721 height 382
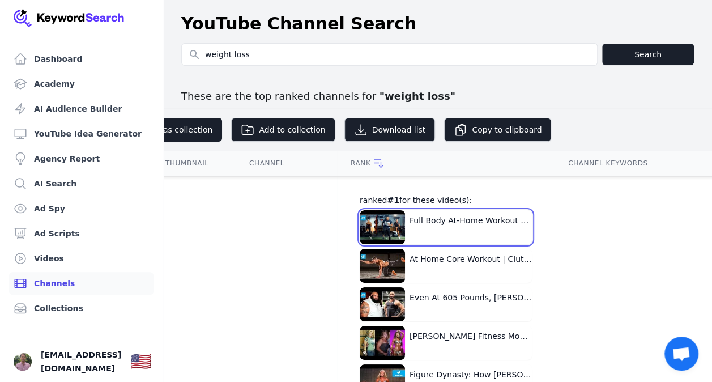
scroll to position [0, 0]
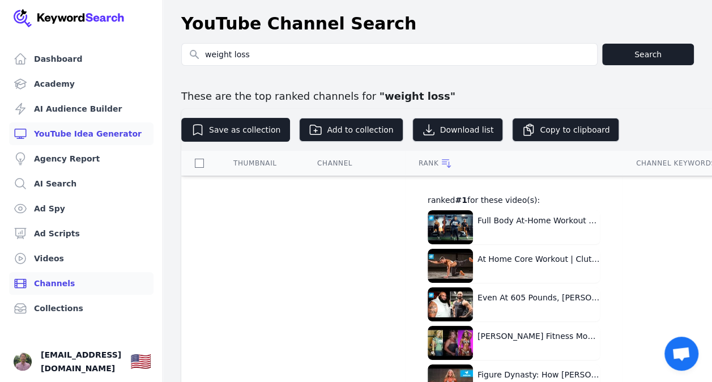
click at [57, 133] on link "YouTube Idea Generator" at bounding box center [81, 133] width 144 height 23
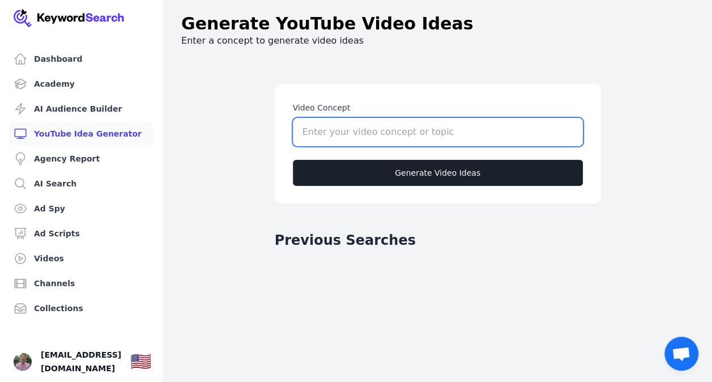
click at [323, 121] on input "Video Concept" at bounding box center [438, 132] width 290 height 28
type input "weight loss"
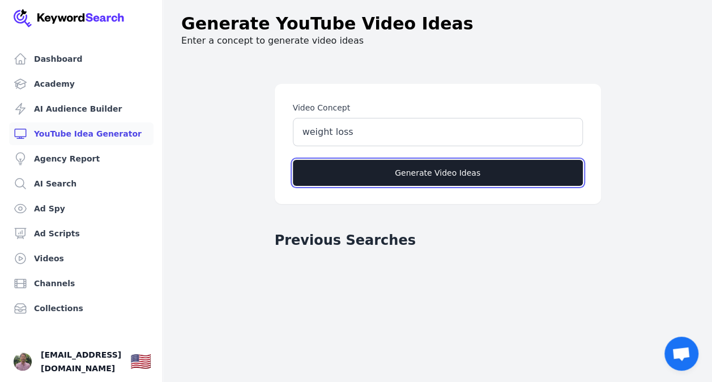
click at [388, 163] on button "Generate Video Ideas" at bounding box center [438, 173] width 290 height 26
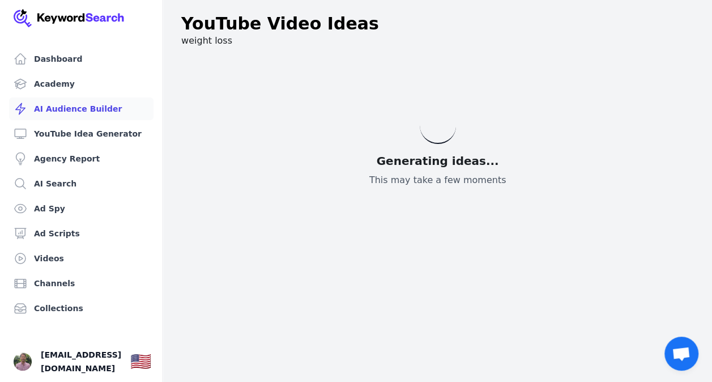
click at [70, 104] on link "AI Audience Builder" at bounding box center [81, 108] width 144 height 23
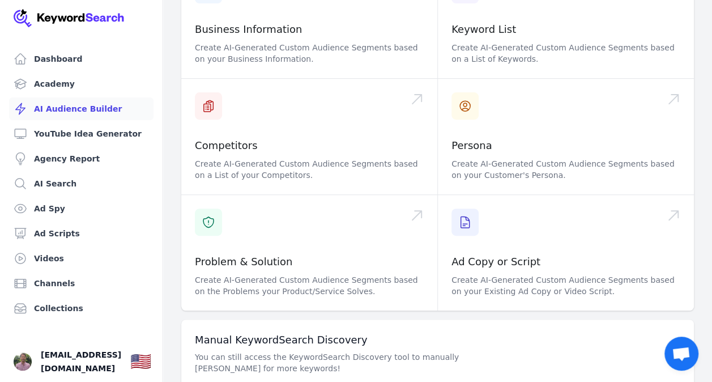
scroll to position [199, 0]
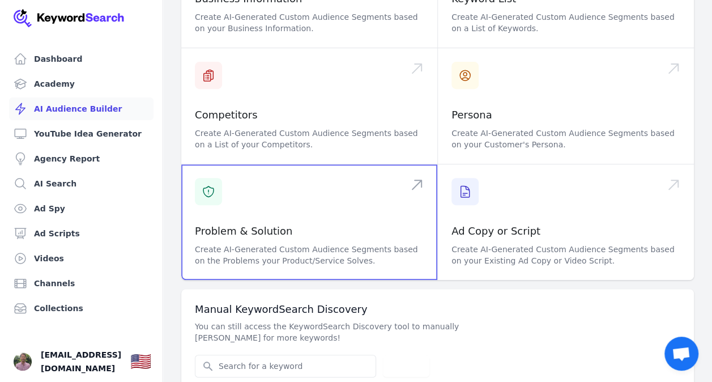
click at [277, 185] on span at bounding box center [309, 222] width 256 height 116
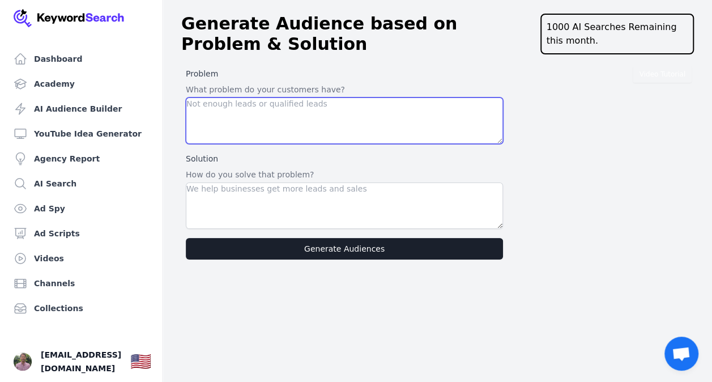
click at [252, 105] on textarea at bounding box center [344, 120] width 317 height 46
type textarea "n"
type textarea "want to lose weight"
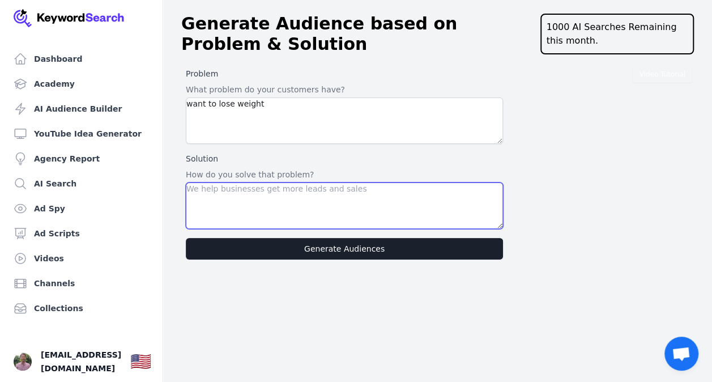
click at [261, 198] on textarea at bounding box center [344, 205] width 317 height 46
type textarea "I"
click at [269, 192] on textarea at bounding box center [344, 205] width 317 height 46
paste textarea "The Week-Long Wellness Mindset Journey provides yo-yo dieters with tools to bre…"
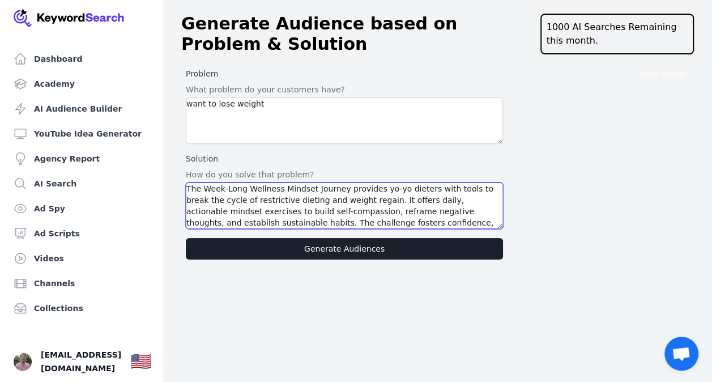
type textarea "The Week-Long Wellness Mindset Journey provides yo-yo dieters with tools to bre…"
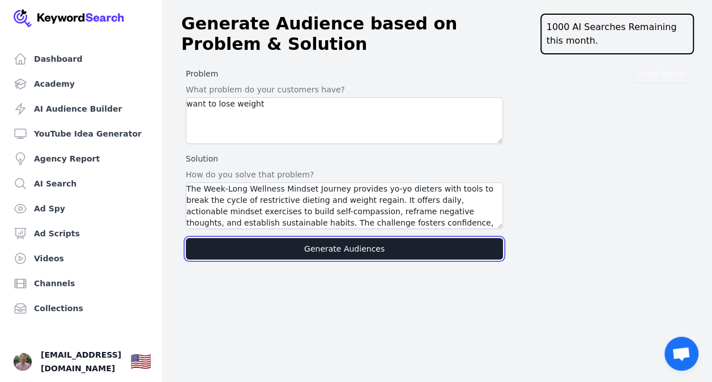
click at [317, 252] on button "Generate Audiences" at bounding box center [344, 249] width 317 height 22
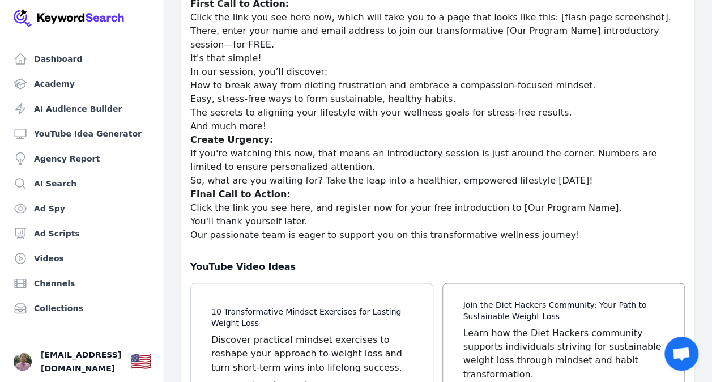
scroll to position [26332, 0]
click at [379, 283] on span at bounding box center [312, 363] width 242 height 161
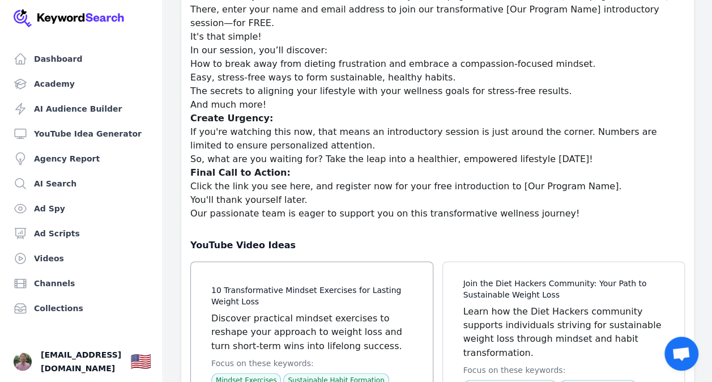
scroll to position [26372, 0]
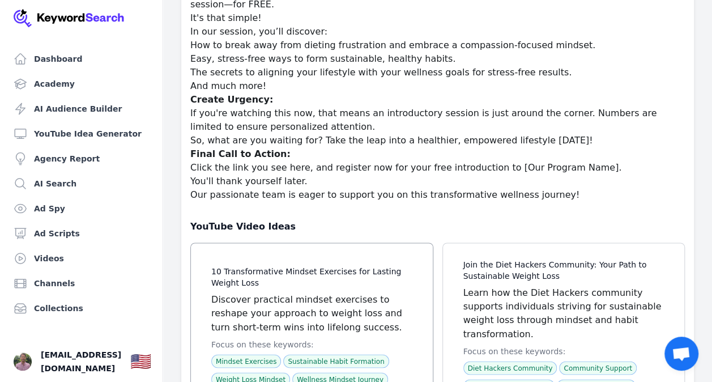
drag, startPoint x: 202, startPoint y: 173, endPoint x: 254, endPoint y: 223, distance: 72.5
click at [254, 243] on span at bounding box center [312, 323] width 242 height 161
click at [209, 243] on span at bounding box center [312, 323] width 242 height 161
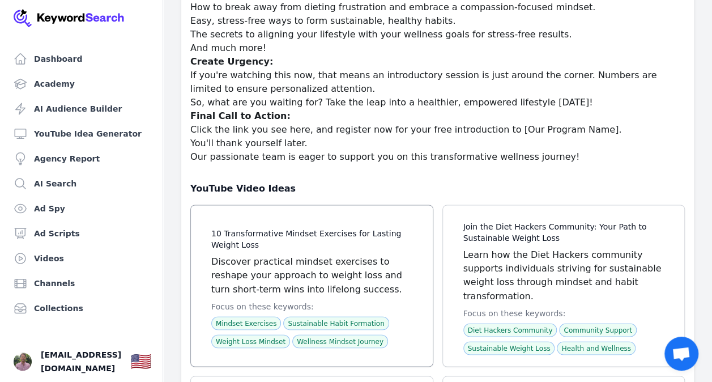
scroll to position [26380, 0]
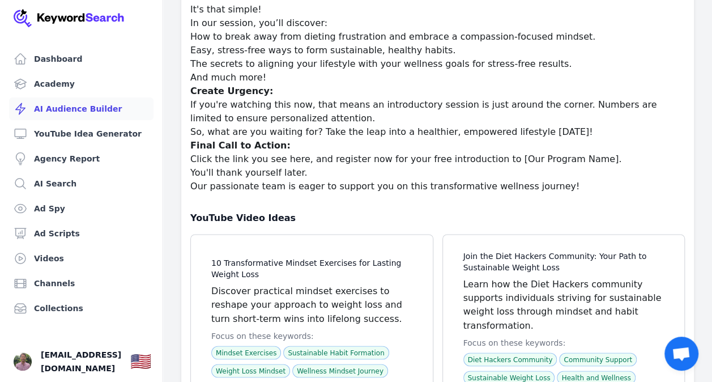
click at [53, 109] on link "AI Audience Builder" at bounding box center [81, 108] width 144 height 23
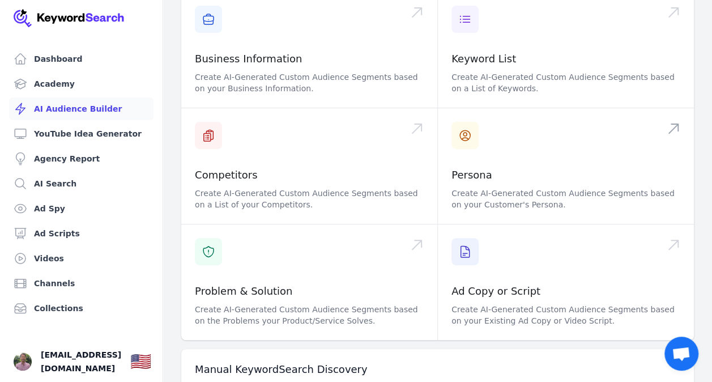
scroll to position [145, 0]
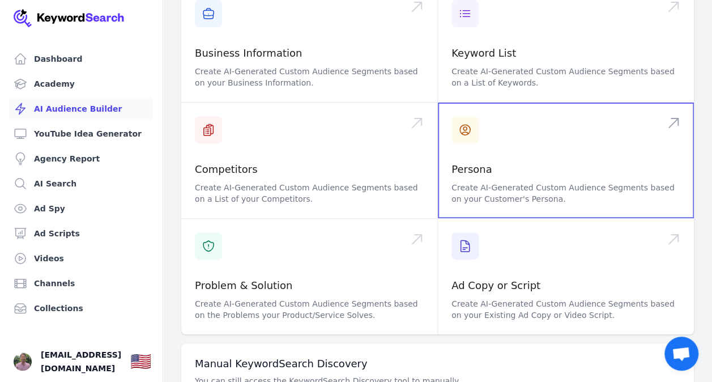
click at [487, 164] on span at bounding box center [566, 161] width 256 height 116
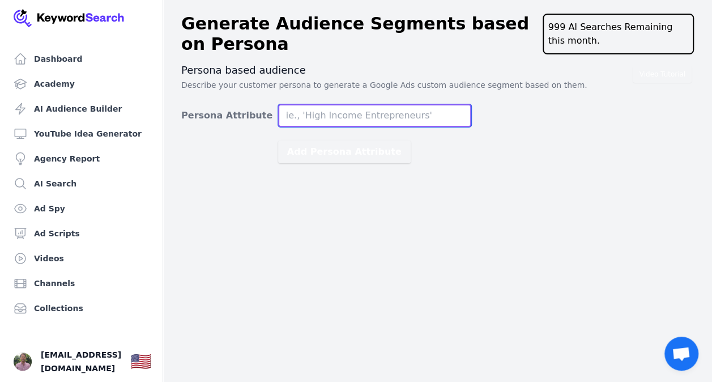
click at [333, 113] on input "Persona Attribute" at bounding box center [374, 115] width 193 height 23
type input "Yo [PERSON_NAME]"
click at [278, 141] on button "Add Persona Attribute" at bounding box center [344, 152] width 133 height 23
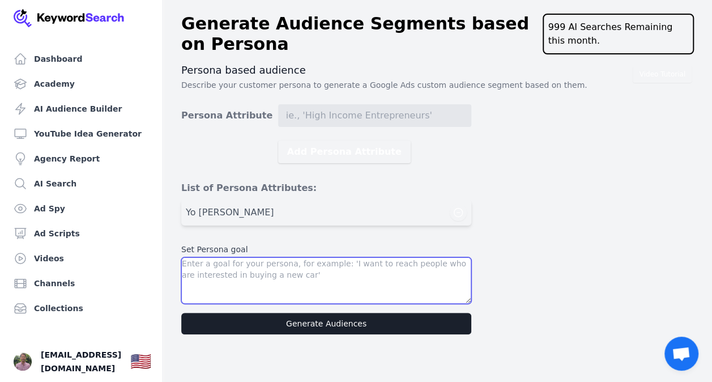
click at [286, 266] on textarea at bounding box center [326, 280] width 290 height 46
type textarea "I want to reach people who want to lose weight."
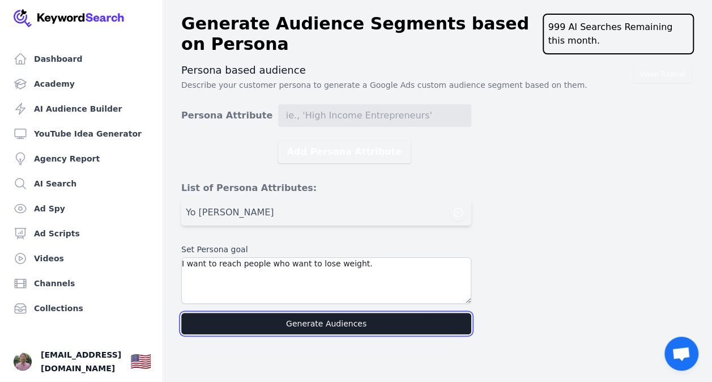
click at [296, 317] on button "Generate Audiences" at bounding box center [326, 324] width 290 height 22
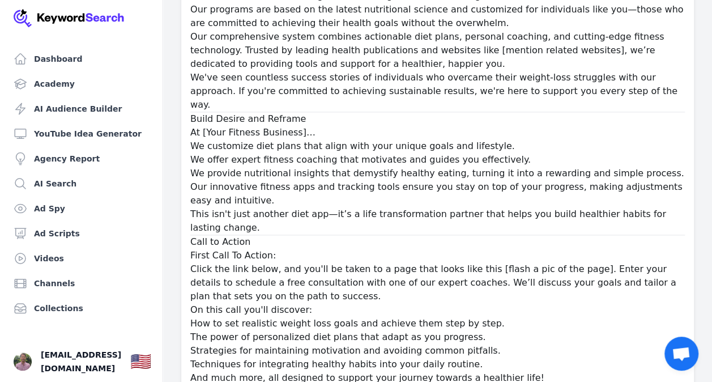
scroll to position [26260, 0]
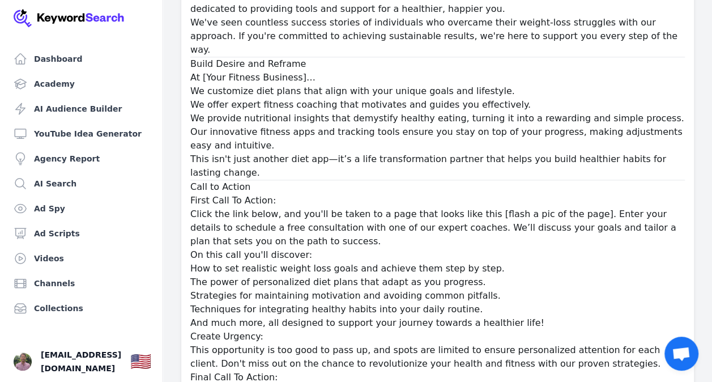
scroll to position [26306, 0]
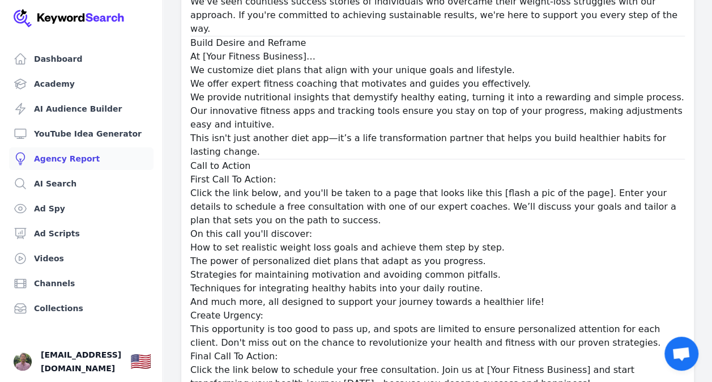
click at [67, 161] on link "Agency Report" at bounding box center [81, 158] width 144 height 23
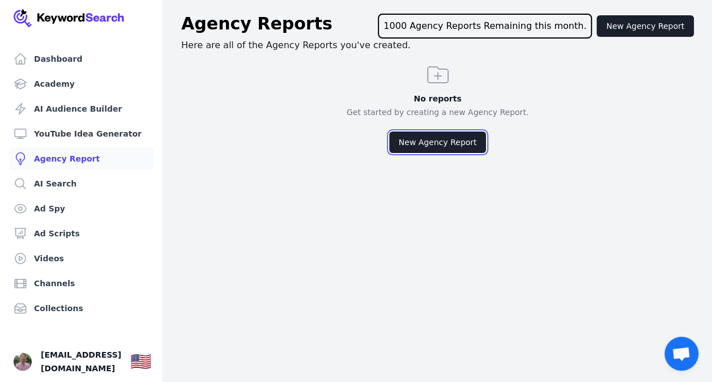
click at [413, 146] on button "New Agency Report" at bounding box center [437, 142] width 97 height 22
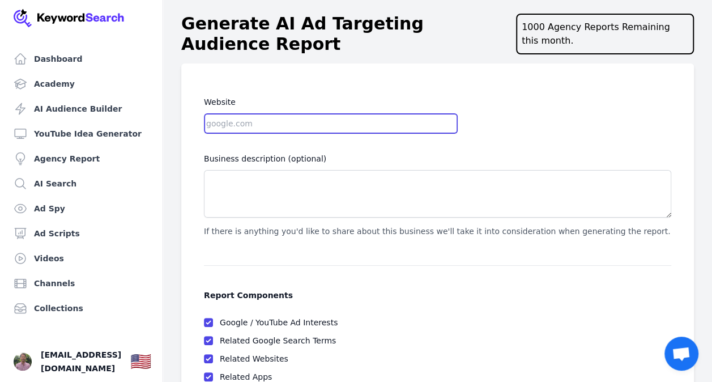
click at [297, 119] on input "Website" at bounding box center [331, 123] width 254 height 20
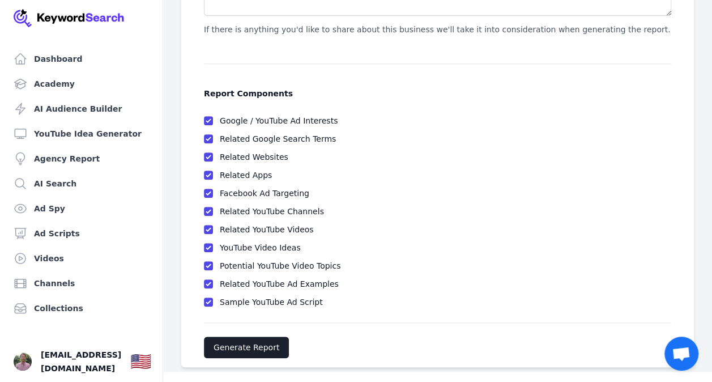
scroll to position [204, 0]
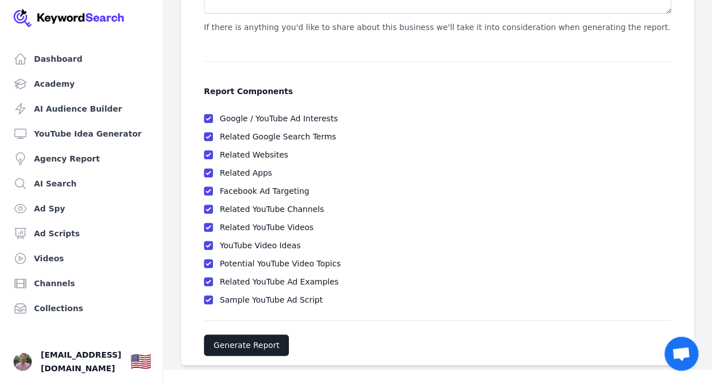
type input "[DOMAIN_NAME]"
click at [249, 342] on button "Generate Report" at bounding box center [246, 345] width 85 height 22
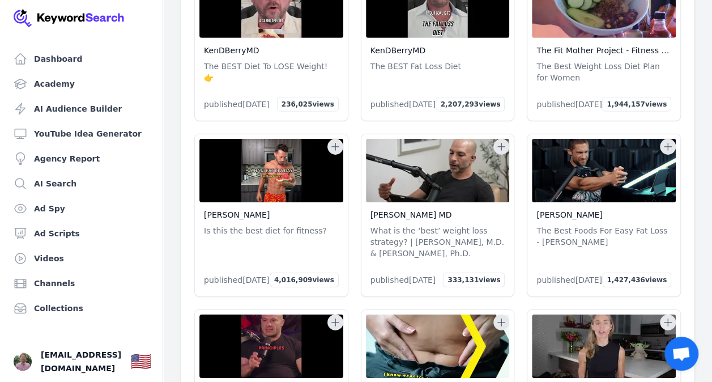
scroll to position [3300, 0]
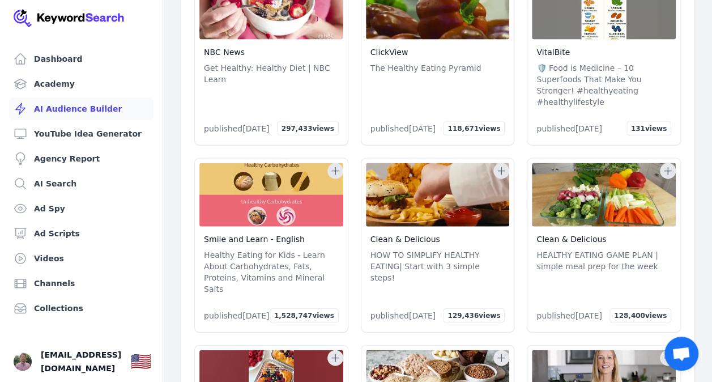
click at [69, 111] on link "AI Audience Builder" at bounding box center [81, 108] width 144 height 23
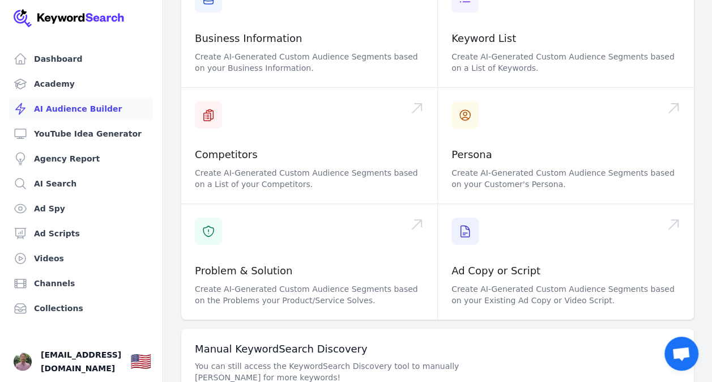
scroll to position [195, 0]
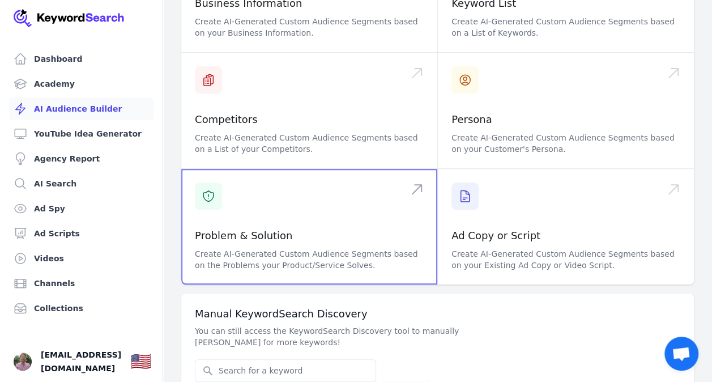
click at [249, 183] on span at bounding box center [309, 227] width 256 height 116
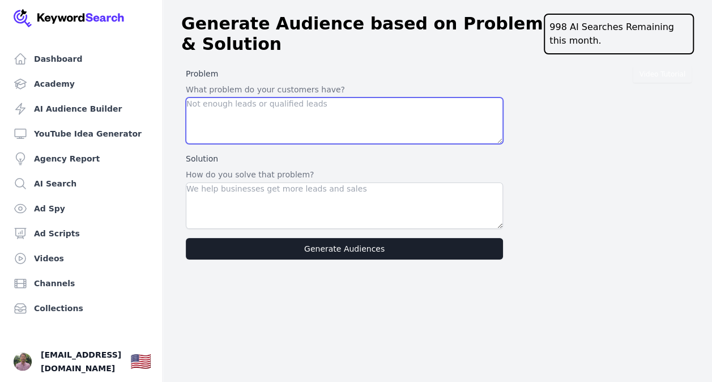
click at [241, 138] on textarea at bounding box center [344, 120] width 317 height 46
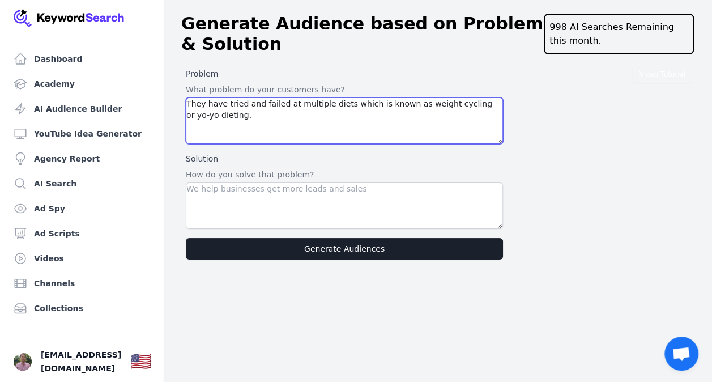
type textarea "They have tried and failed at multiple diets which is known as weight cycling o…"
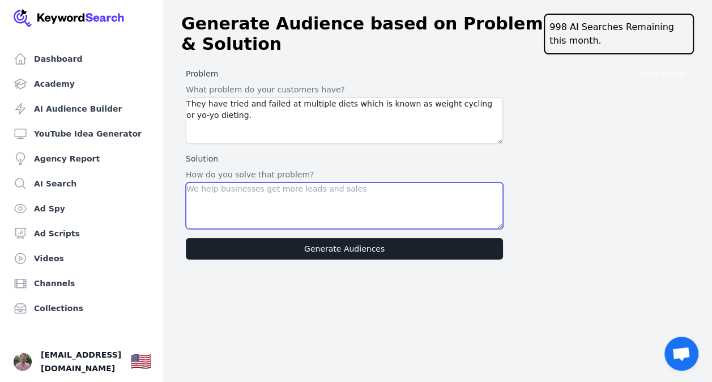
click at [242, 194] on textarea at bounding box center [344, 205] width 317 height 46
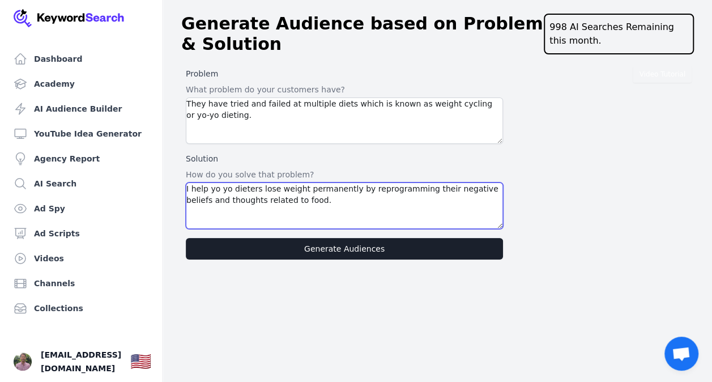
type textarea "I help yo yo dieters lose weight permanently by reprogramming their negative be…"
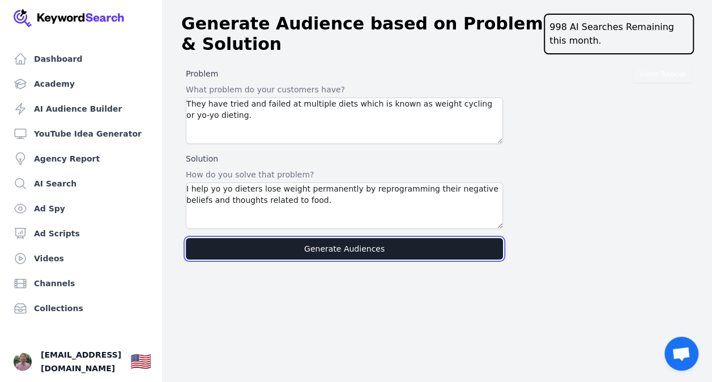
click at [238, 249] on button "Generate Audiences" at bounding box center [344, 249] width 317 height 22
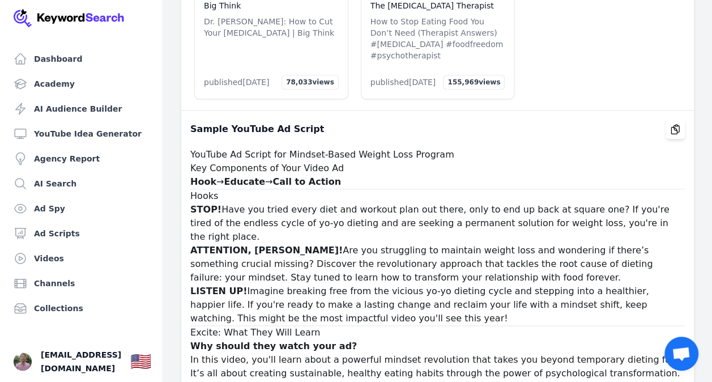
scroll to position [26103, 0]
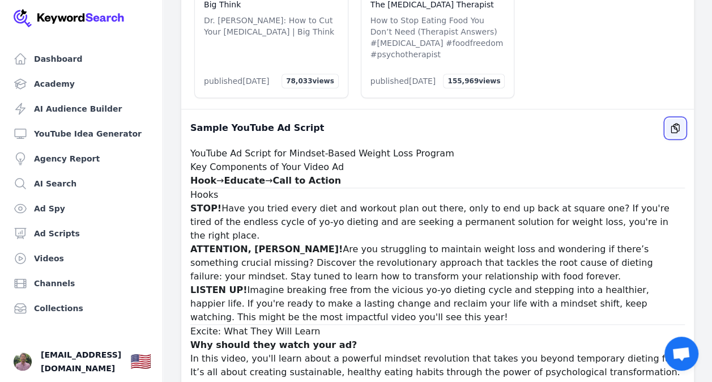
click at [673, 124] on icon "button" at bounding box center [675, 128] width 8 height 9
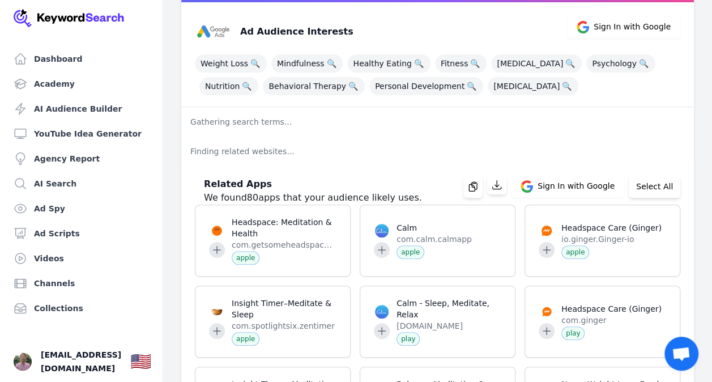
scroll to position [0, 0]
